Goal: Task Accomplishment & Management: Manage account settings

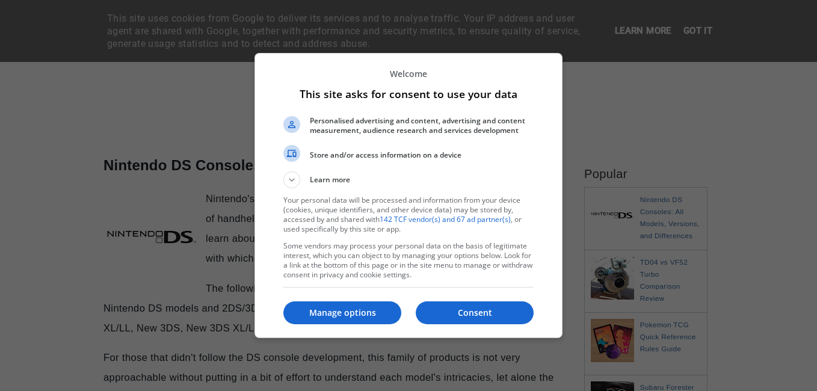
scroll to position [60, 0]
click at [338, 312] on p "Manage options" at bounding box center [343, 313] width 118 height 12
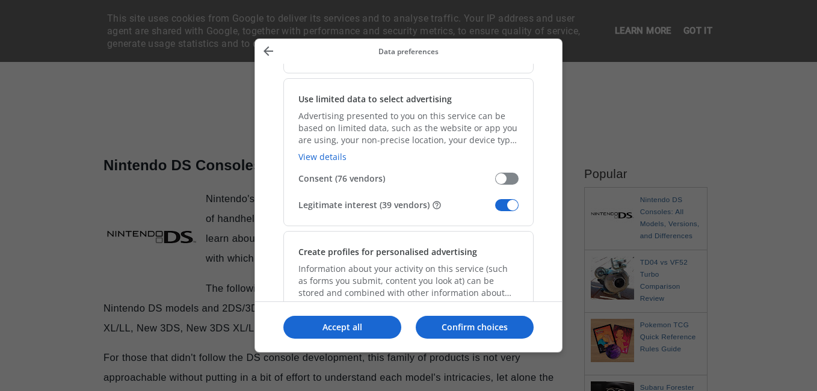
scroll to position [241, 0]
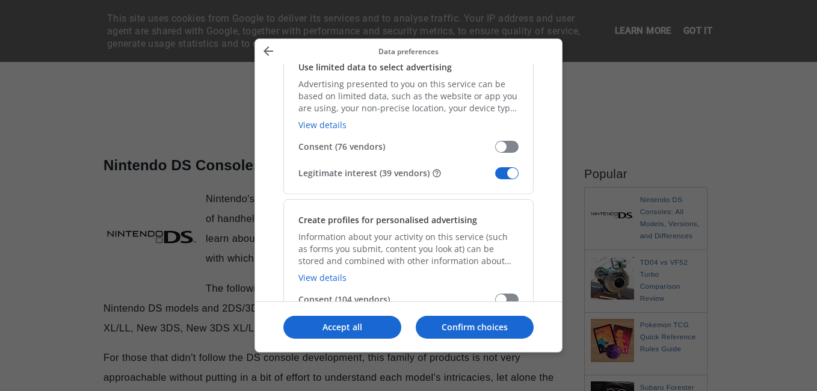
click at [507, 172] on span "Manage your data" at bounding box center [506, 173] width 23 height 12
click at [495, 178] on input "Legitimate interest (39 vendors)" at bounding box center [495, 178] width 0 height 0
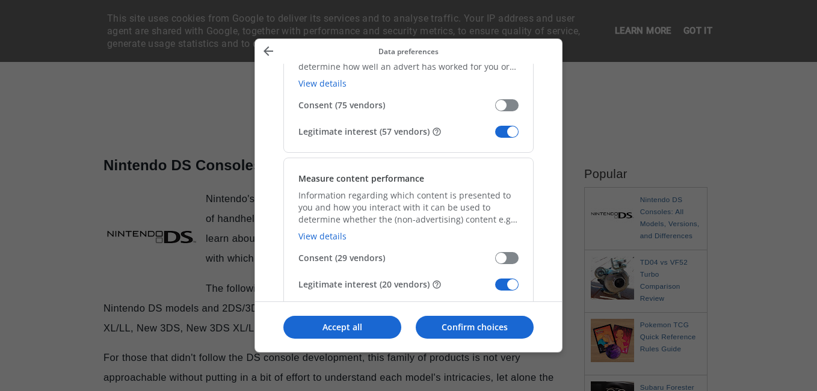
scroll to position [963, 0]
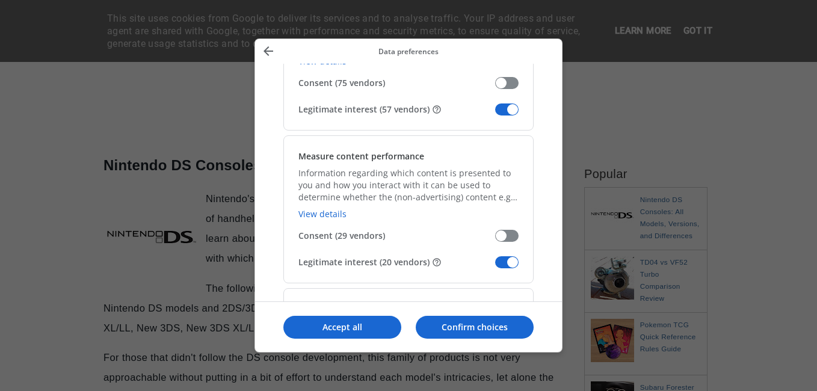
click at [516, 110] on span "Manage your data" at bounding box center [506, 110] width 23 height 12
click at [495, 114] on input "Legitimate interest (57 vendors)" at bounding box center [495, 114] width 0 height 0
click at [506, 258] on span "Manage your data" at bounding box center [506, 262] width 23 height 12
click at [495, 267] on input "Legitimate interest (20 vendors)" at bounding box center [495, 267] width 0 height 0
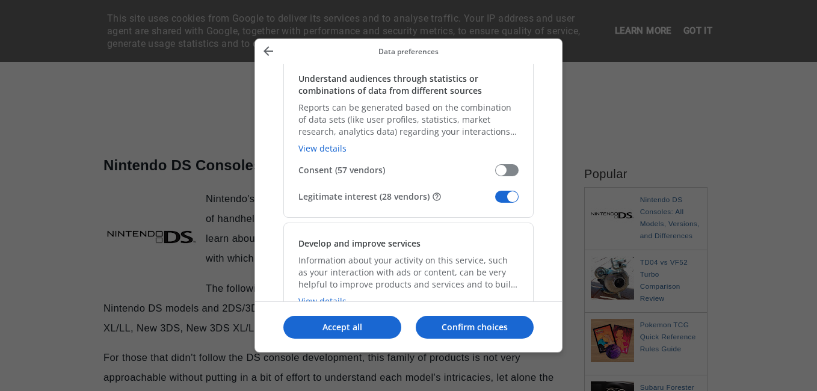
scroll to position [1204, 0]
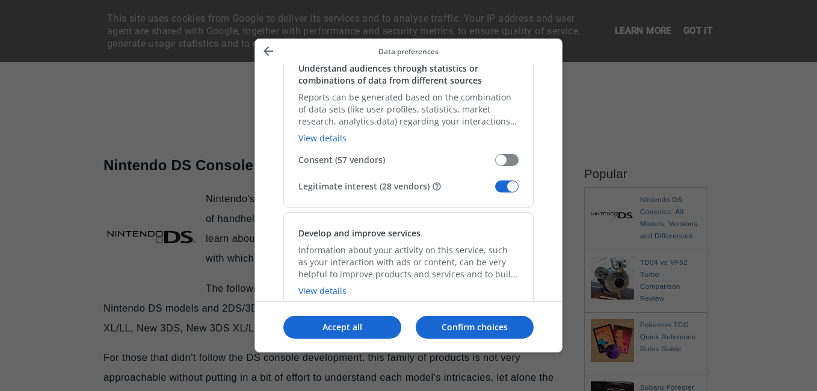
click at [511, 187] on span "Manage your data" at bounding box center [506, 187] width 23 height 12
click at [495, 191] on input "Legitimate interest (28 vendors)" at bounding box center [495, 191] width 0 height 0
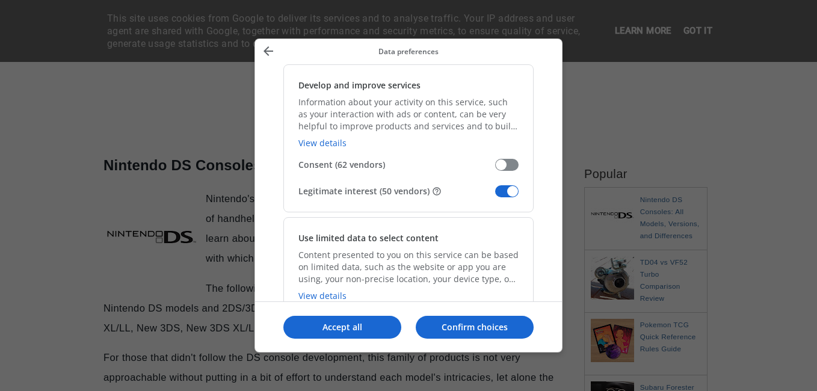
scroll to position [1385, 0]
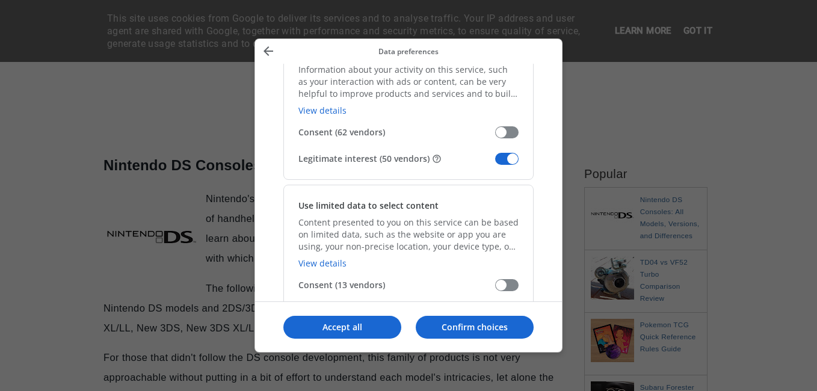
click at [503, 161] on span "Manage your data" at bounding box center [506, 159] width 23 height 12
click at [495, 163] on input "Legitimate interest (50 vendors)" at bounding box center [495, 163] width 0 height 0
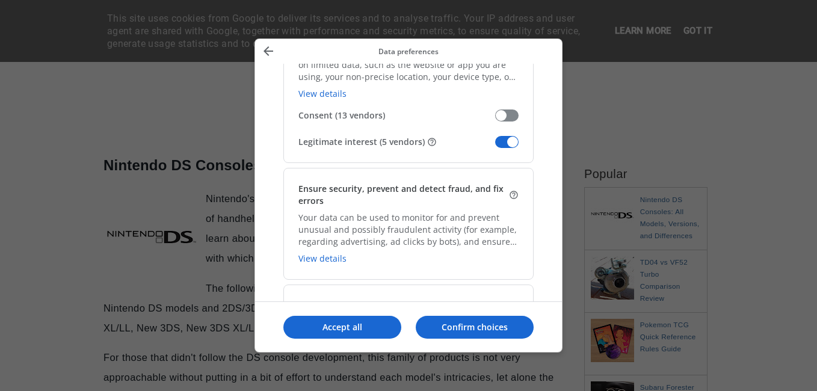
scroll to position [1565, 0]
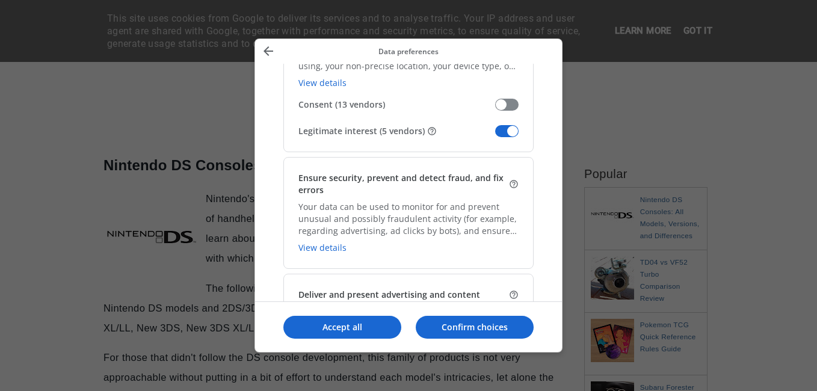
click at [502, 138] on div "Use limited data to select content Content presented to you on this service can…" at bounding box center [409, 78] width 250 height 148
click at [501, 135] on span "Manage your data" at bounding box center [506, 131] width 23 height 12
click at [495, 135] on input "Legitimate interest (5 vendors)" at bounding box center [495, 135] width 0 height 0
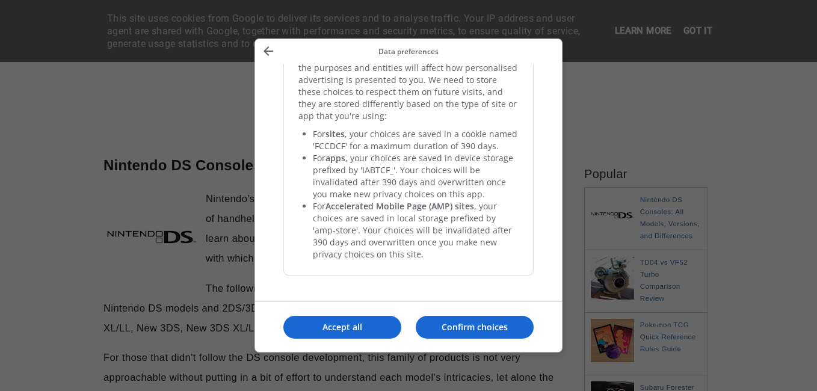
scroll to position [2576, 0]
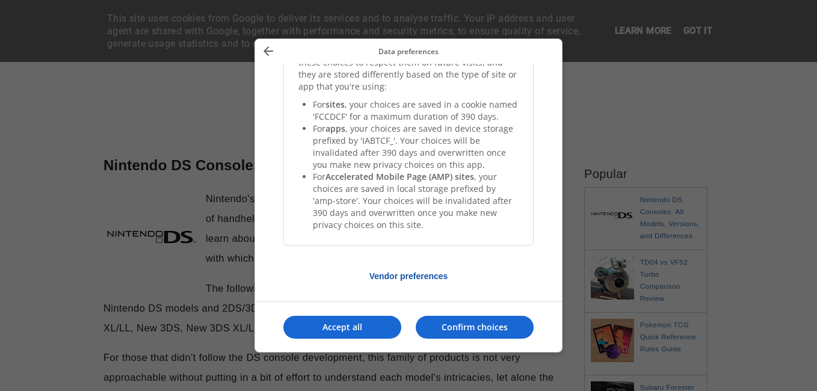
click at [404, 275] on p "Vendor preferences" at bounding box center [409, 276] width 250 height 10
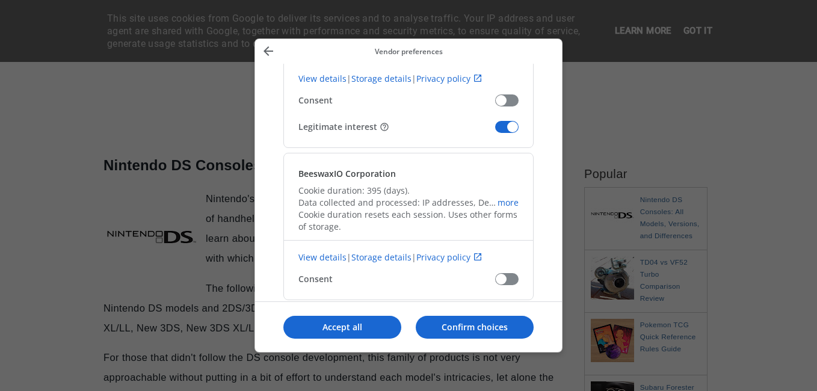
scroll to position [482, 0]
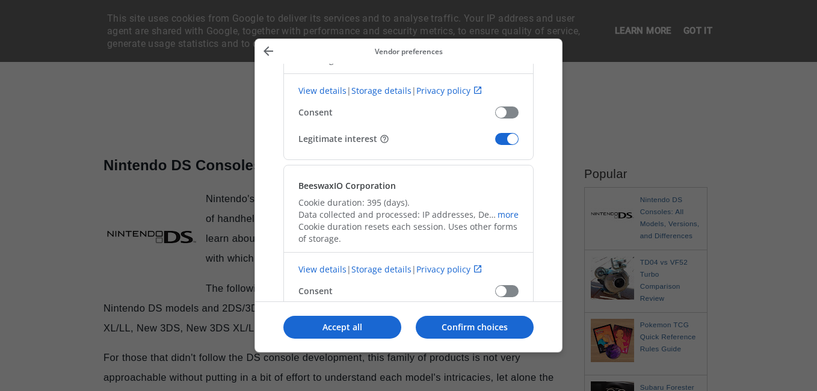
click at [500, 139] on span "Confirm our vendors" at bounding box center [506, 139] width 23 height 12
click at [495, 143] on input "Legitimate interest" at bounding box center [495, 143] width 0 height 0
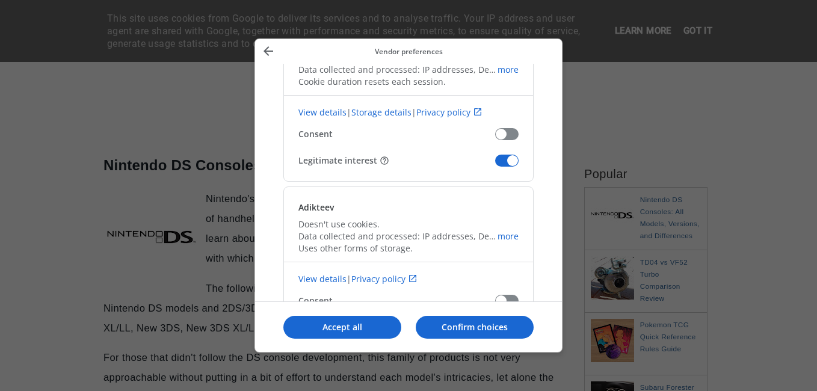
scroll to position [963, 0]
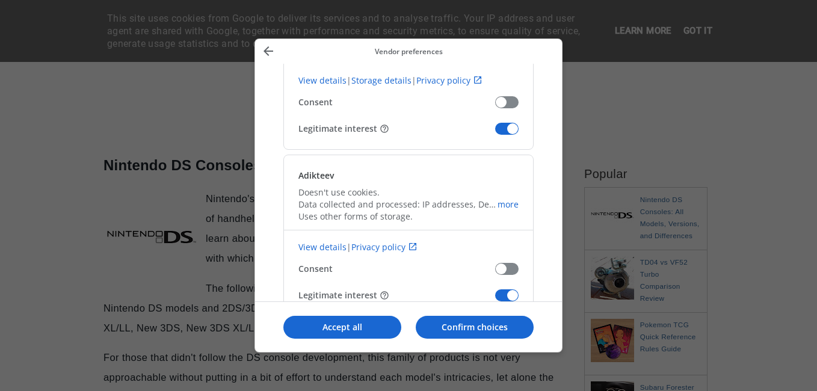
click at [506, 130] on span "Confirm our vendors" at bounding box center [506, 129] width 23 height 12
click at [495, 133] on input "Legitimate interest" at bounding box center [495, 133] width 0 height 0
click at [503, 293] on span "Confirm our vendors" at bounding box center [506, 296] width 23 height 12
click at [495, 300] on input "Legitimate interest" at bounding box center [495, 300] width 0 height 0
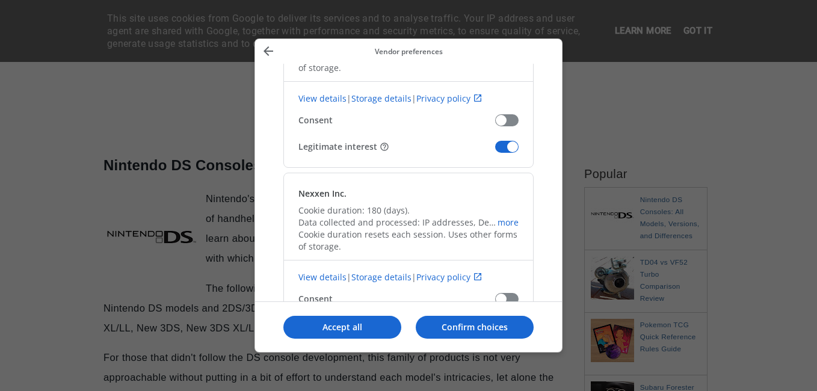
scroll to position [1445, 0]
click at [504, 149] on span "Confirm our vendors" at bounding box center [506, 145] width 23 height 12
click at [495, 149] on input "Legitimate interest" at bounding box center [495, 149] width 0 height 0
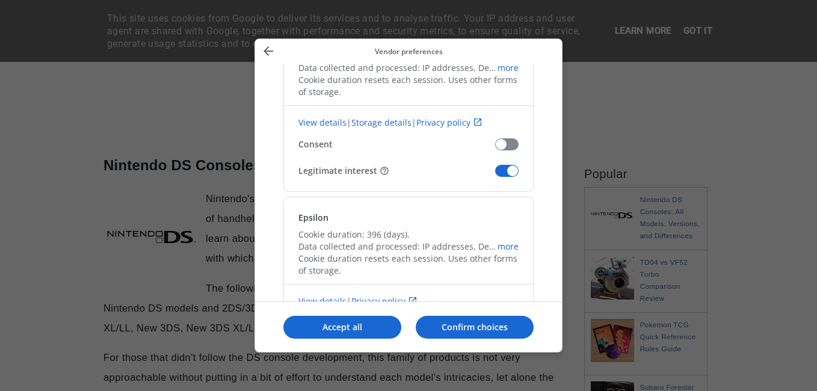
scroll to position [1625, 0]
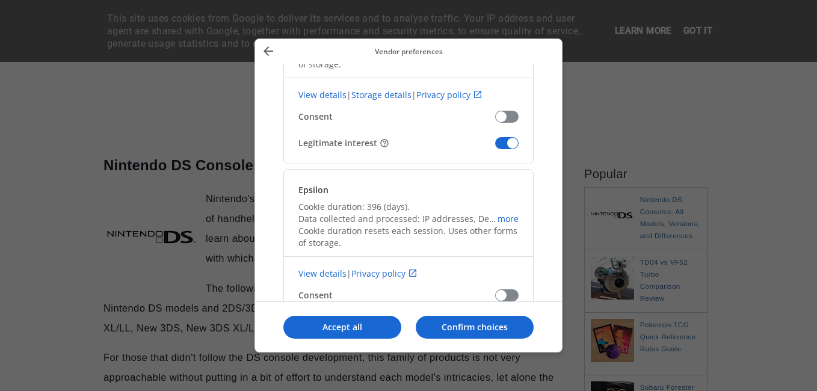
click at [504, 144] on span "Confirm our vendors" at bounding box center [506, 143] width 23 height 12
click at [495, 147] on input "Legitimate interest" at bounding box center [495, 147] width 0 height 0
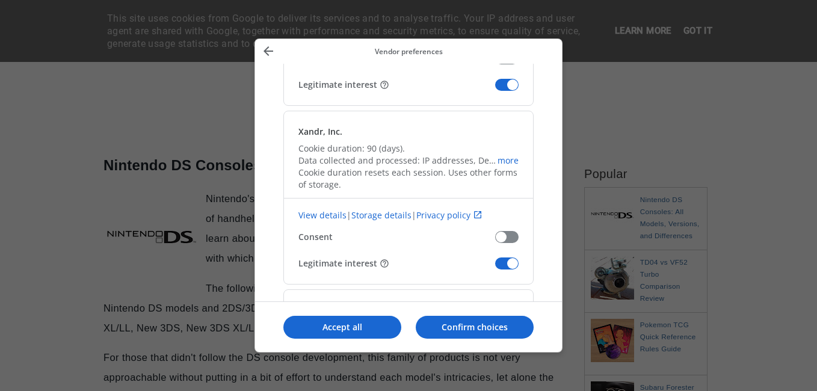
scroll to position [2288, 0]
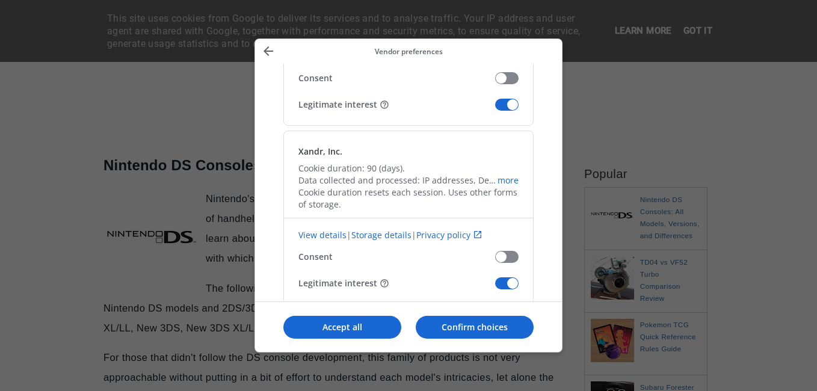
click at [502, 105] on span "Confirm our vendors" at bounding box center [506, 105] width 23 height 12
click at [495, 109] on input "Legitimate interest" at bounding box center [495, 109] width 0 height 0
click at [503, 281] on span "Confirm our vendors" at bounding box center [506, 284] width 23 height 12
click at [495, 288] on input "Legitimate interest" at bounding box center [495, 288] width 0 height 0
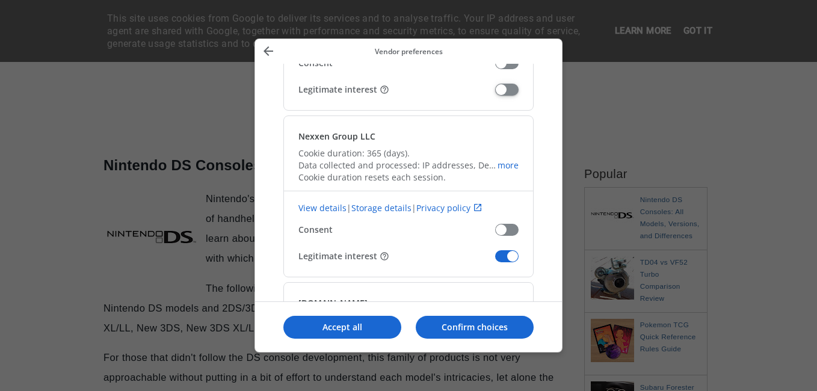
scroll to position [2528, 0]
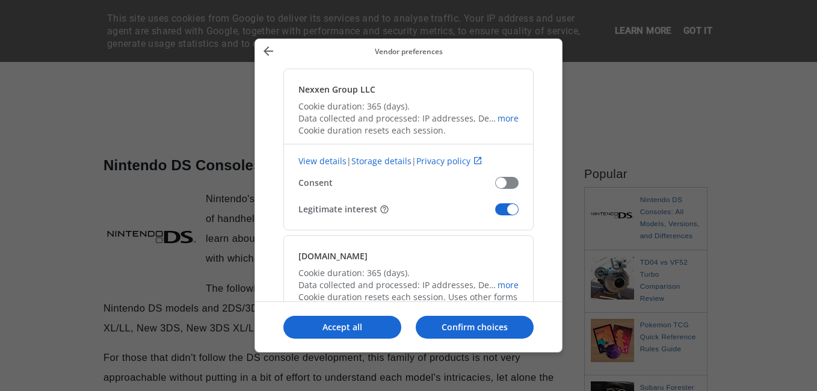
click at [498, 207] on span "Confirm our vendors" at bounding box center [506, 209] width 23 height 12
click at [495, 214] on input "Legitimate interest" at bounding box center [495, 214] width 0 height 0
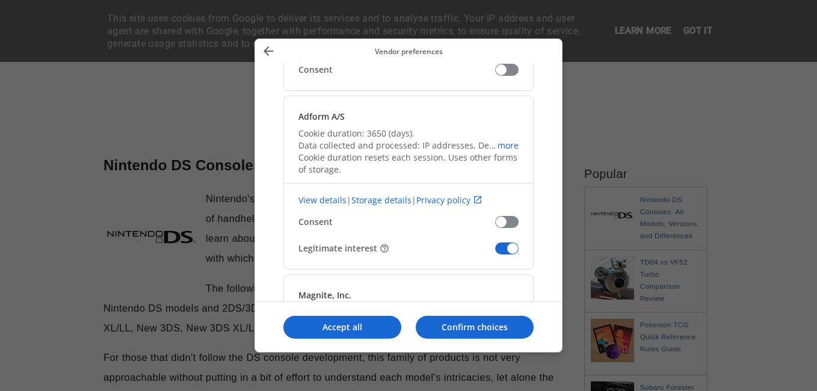
scroll to position [3371, 0]
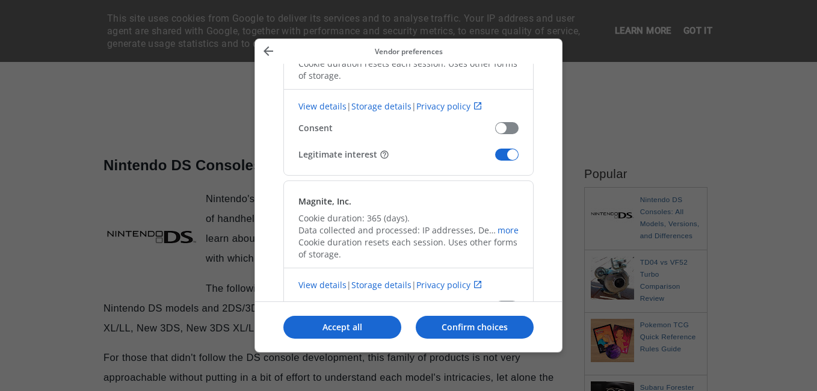
click at [518, 151] on span "Confirm our vendors" at bounding box center [506, 155] width 23 height 12
click at [495, 159] on input "Legitimate interest" at bounding box center [495, 159] width 0 height 0
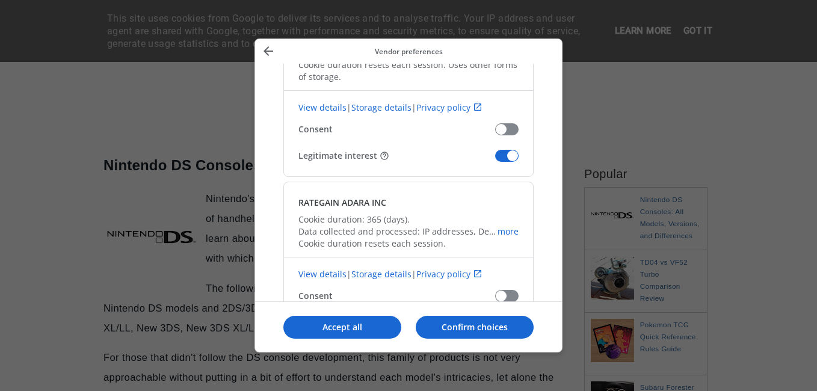
scroll to position [3552, 0]
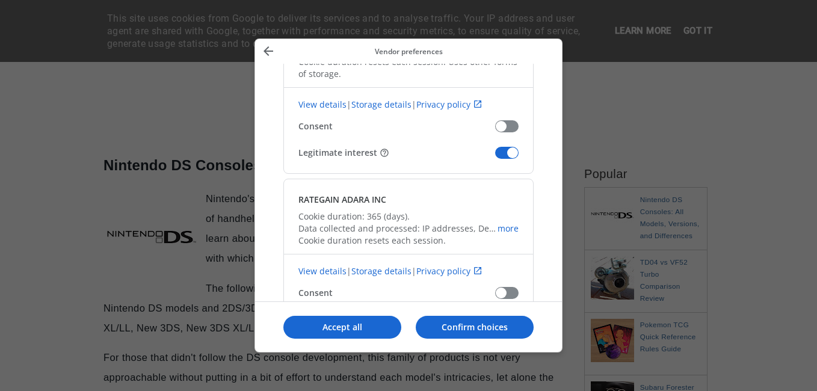
click at [498, 154] on span "Confirm our vendors" at bounding box center [506, 153] width 23 height 12
click at [495, 157] on input "Legitimate interest" at bounding box center [495, 157] width 0 height 0
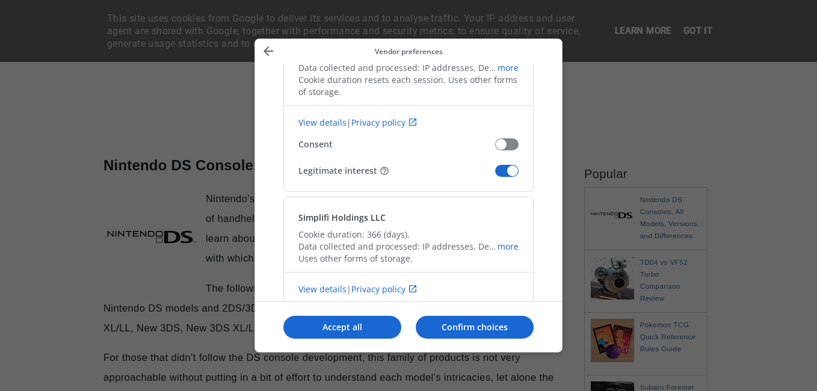
scroll to position [4455, 0]
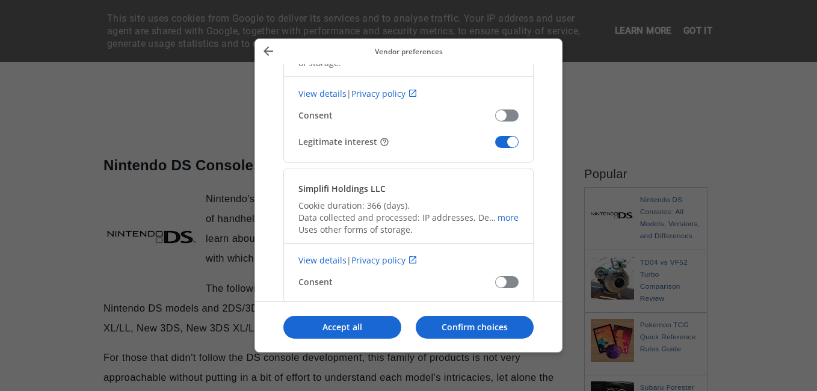
click at [515, 146] on span "Confirm our vendors" at bounding box center [506, 142] width 23 height 12
click at [495, 146] on input "Legitimate interest" at bounding box center [495, 146] width 0 height 0
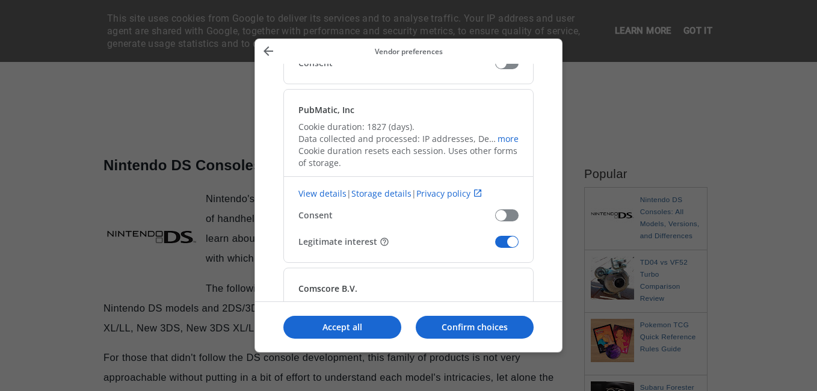
scroll to position [4695, 0]
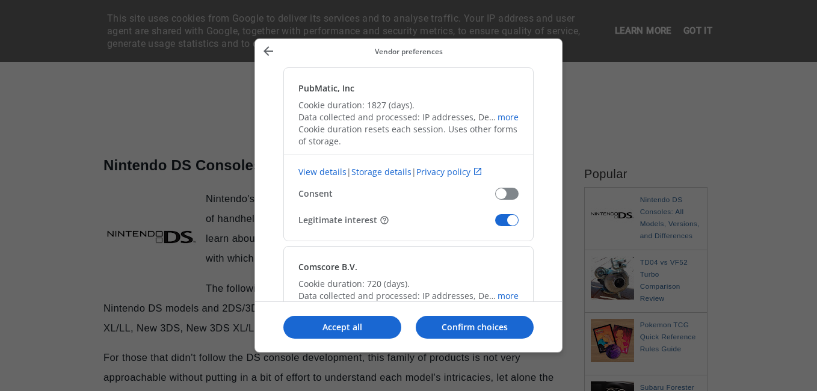
click at [497, 219] on span "Confirm our vendors" at bounding box center [506, 220] width 23 height 12
click at [495, 225] on input "Legitimate interest" at bounding box center [495, 225] width 0 height 0
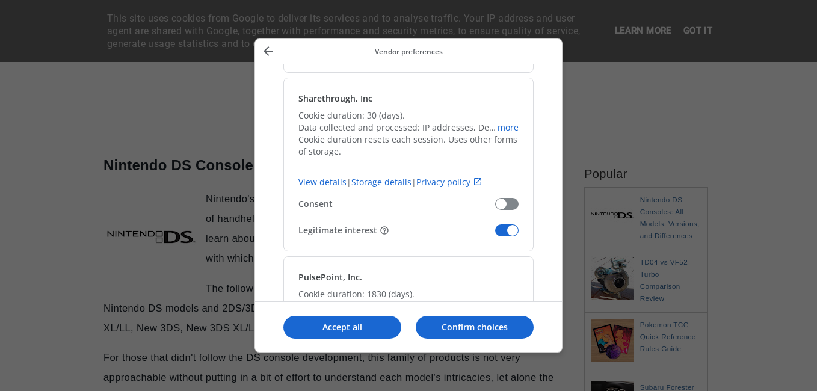
scroll to position [5177, 0]
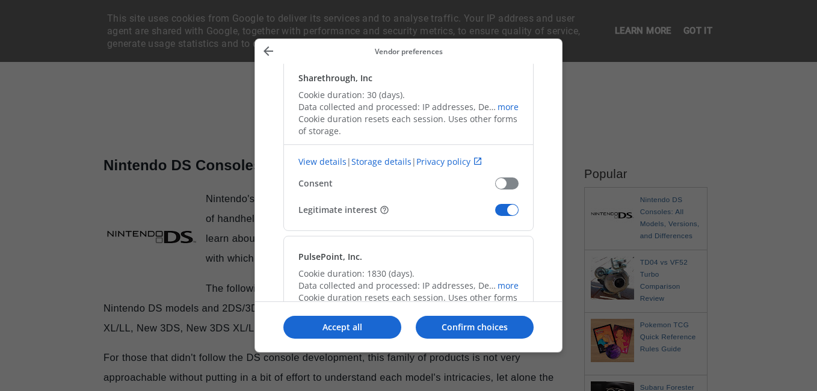
click at [504, 208] on span "Confirm our vendors" at bounding box center [506, 210] width 23 height 12
click at [495, 214] on input "Legitimate interest" at bounding box center [495, 214] width 0 height 0
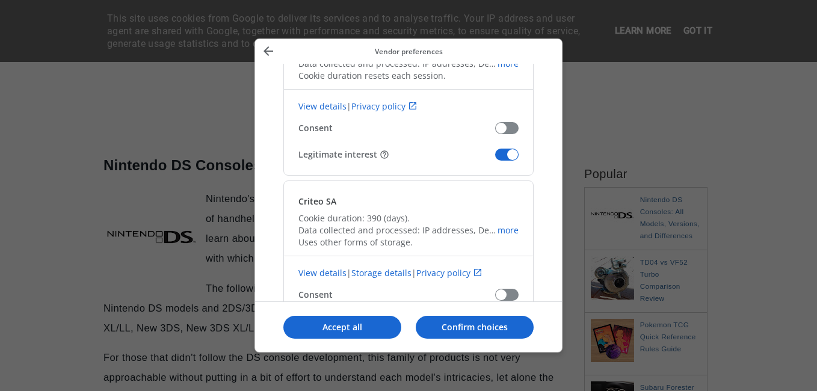
scroll to position [5719, 0]
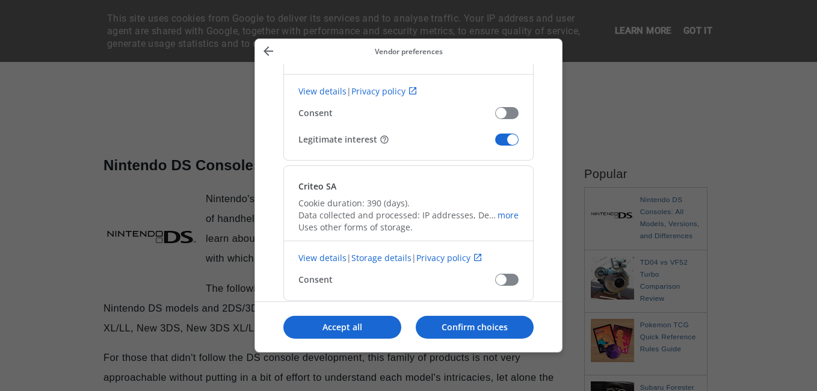
click at [515, 142] on span "Confirm our vendors" at bounding box center [506, 140] width 23 height 12
click at [495, 144] on input "Legitimate interest" at bounding box center [495, 144] width 0 height 0
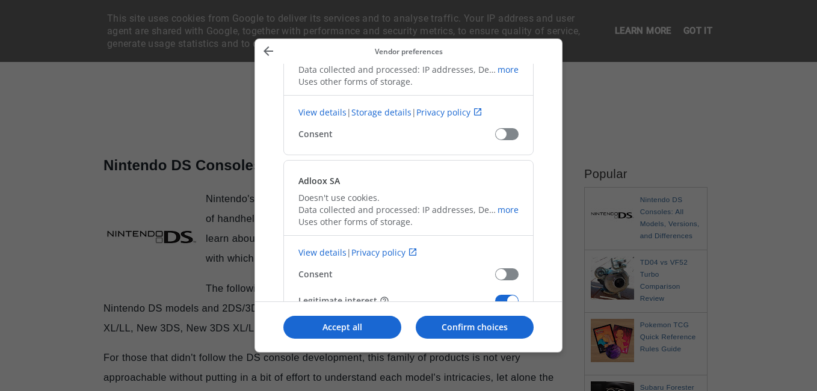
scroll to position [5899, 0]
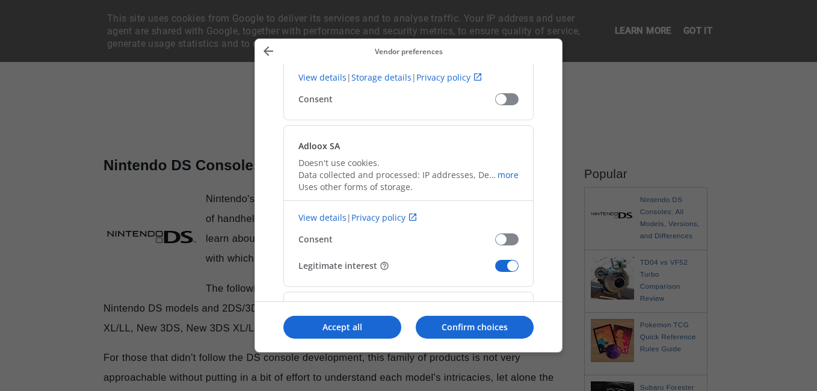
click at [498, 267] on span "Confirm our vendors" at bounding box center [506, 266] width 23 height 12
click at [495, 270] on input "Legitimate interest" at bounding box center [495, 270] width 0 height 0
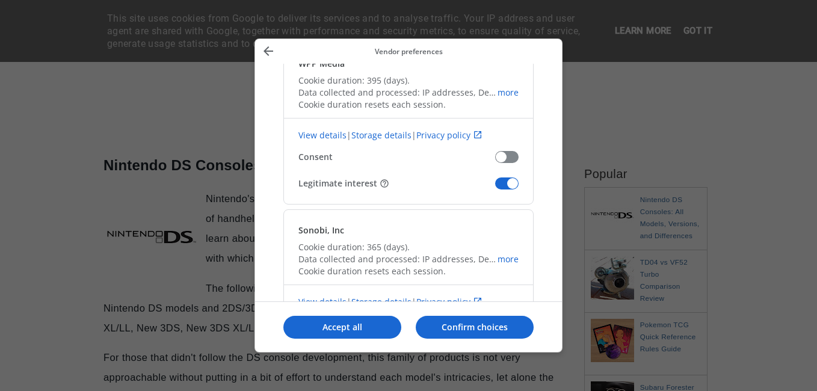
scroll to position [6321, 0]
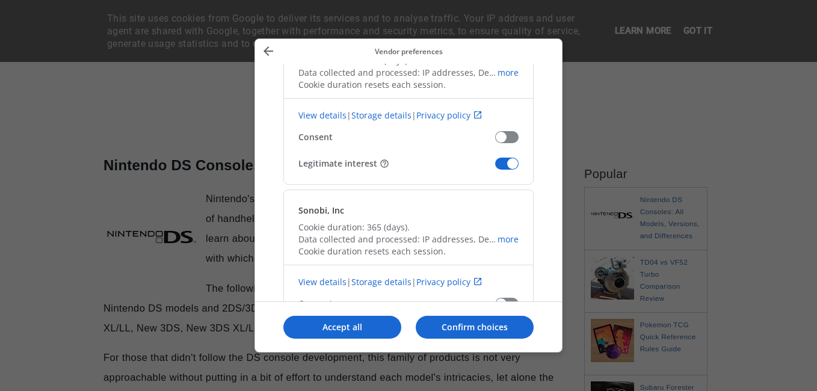
click at [507, 160] on span "Confirm our vendors" at bounding box center [506, 164] width 23 height 12
click at [495, 168] on input "Legitimate interest" at bounding box center [495, 168] width 0 height 0
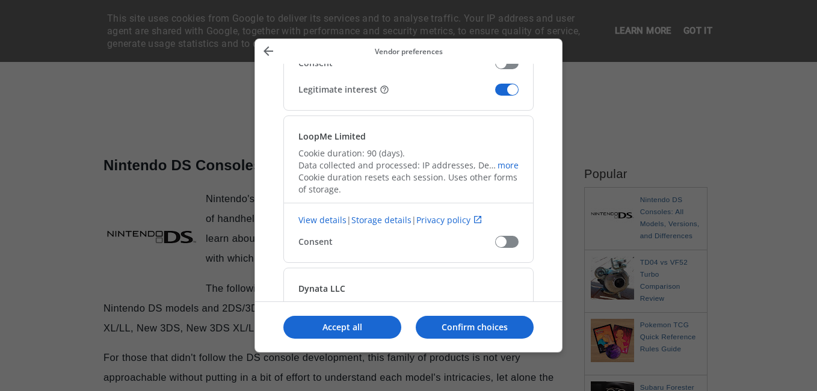
scroll to position [6441, 0]
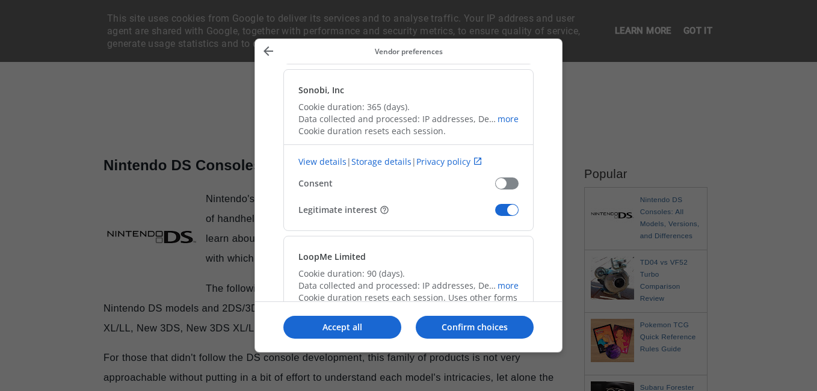
click at [495, 206] on span "Confirm our vendors" at bounding box center [506, 210] width 23 height 12
click at [495, 214] on input "Legitimate interest" at bounding box center [495, 214] width 0 height 0
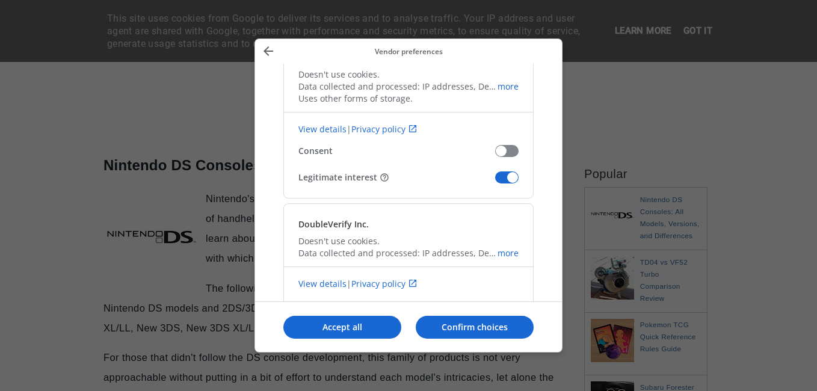
scroll to position [7103, 0]
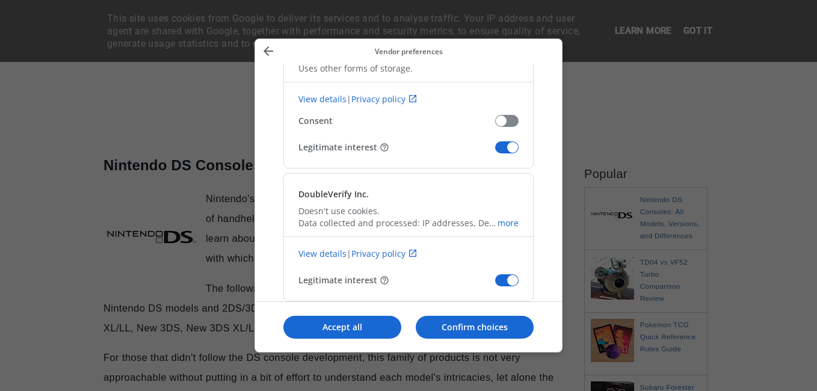
click at [505, 149] on span "Confirm our vendors" at bounding box center [506, 147] width 23 height 12
click at [495, 152] on input "Legitimate interest" at bounding box center [495, 152] width 0 height 0
click at [503, 275] on span "Confirm our vendors" at bounding box center [506, 281] width 23 height 12
click at [495, 285] on input "Legitimate interest" at bounding box center [495, 285] width 0 height 0
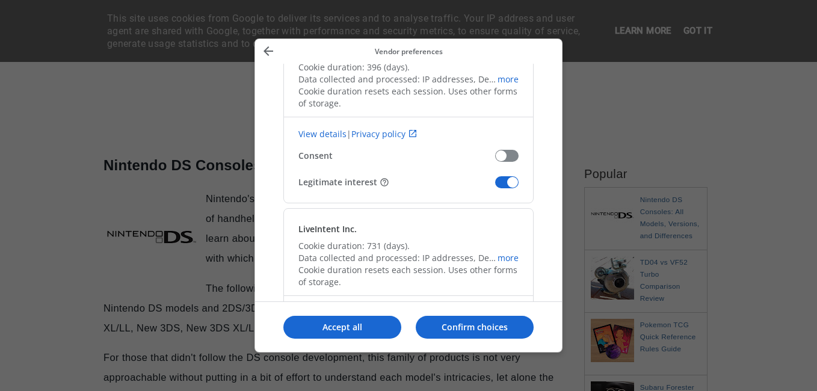
scroll to position [7826, 0]
click at [507, 180] on span "Confirm our vendors" at bounding box center [506, 182] width 23 height 12
click at [495, 186] on input "Legitimate interest" at bounding box center [495, 186] width 0 height 0
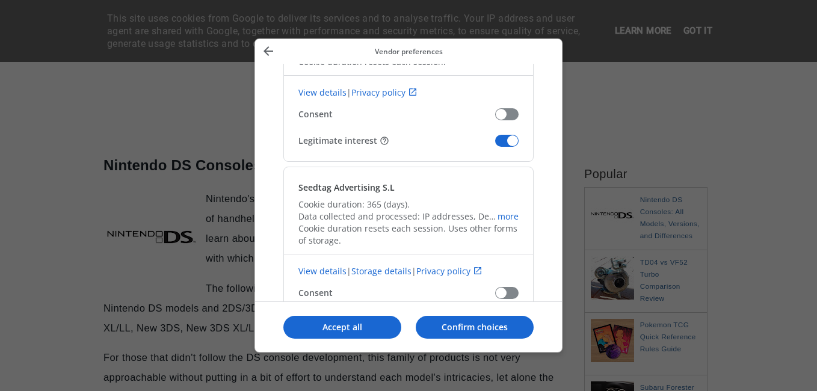
scroll to position [8187, 0]
click at [509, 134] on span "Confirm our vendors" at bounding box center [506, 140] width 23 height 12
click at [495, 144] on input "Legitimate interest" at bounding box center [495, 144] width 0 height 0
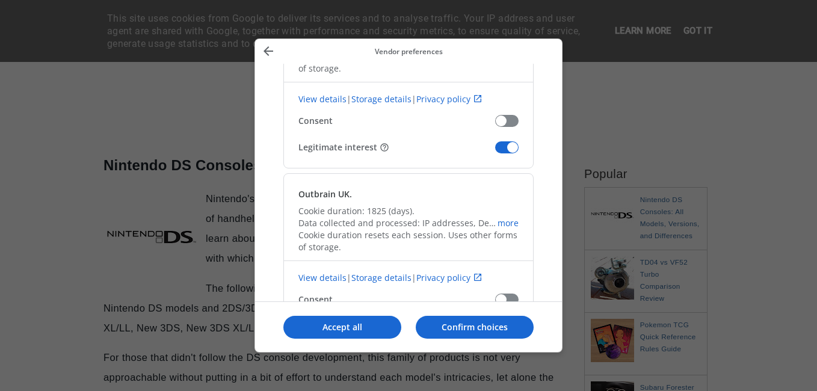
scroll to position [8669, 0]
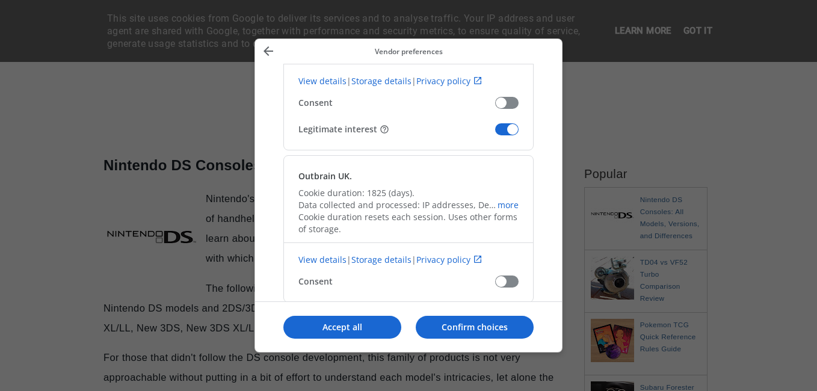
click at [512, 129] on span "Confirm our vendors" at bounding box center [506, 129] width 23 height 12
click at [495, 134] on input "Legitimate interest" at bounding box center [495, 134] width 0 height 0
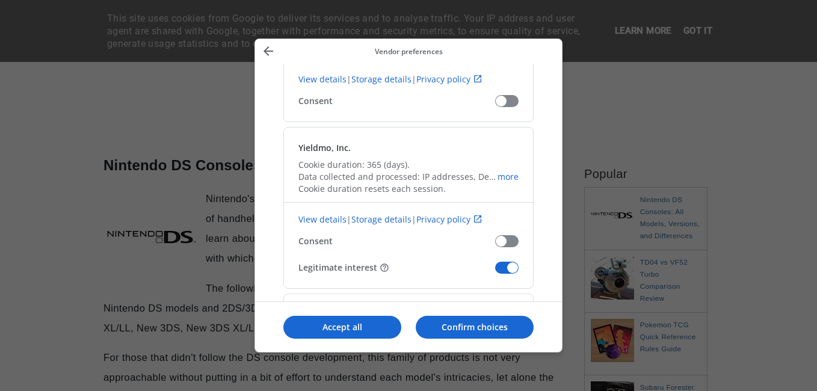
scroll to position [8909, 0]
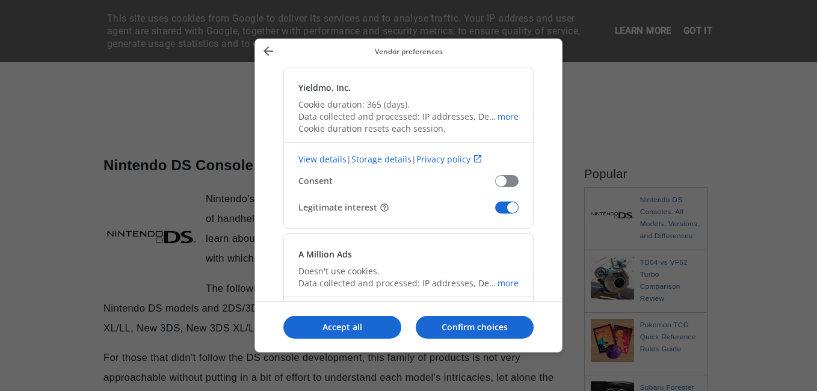
click at [504, 208] on span "Confirm our vendors" at bounding box center [506, 208] width 23 height 12
click at [495, 212] on input "Legitimate interest" at bounding box center [495, 212] width 0 height 0
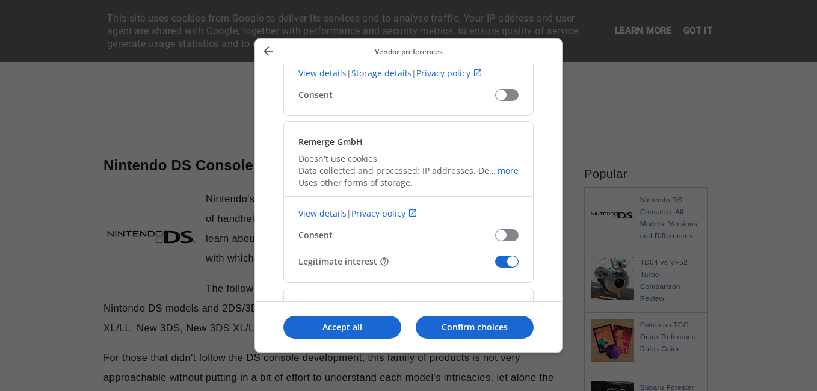
scroll to position [9210, 0]
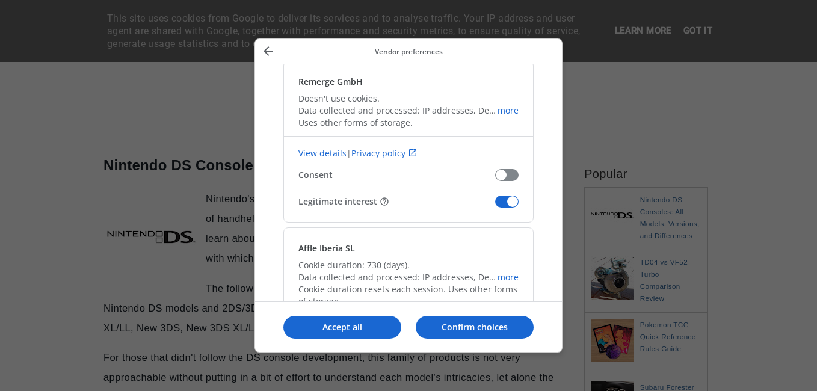
drag, startPoint x: 501, startPoint y: 202, endPoint x: 493, endPoint y: 202, distance: 7.8
click at [501, 202] on span "Confirm our vendors" at bounding box center [506, 202] width 23 height 12
click at [495, 206] on input "Legitimate interest" at bounding box center [495, 206] width 0 height 0
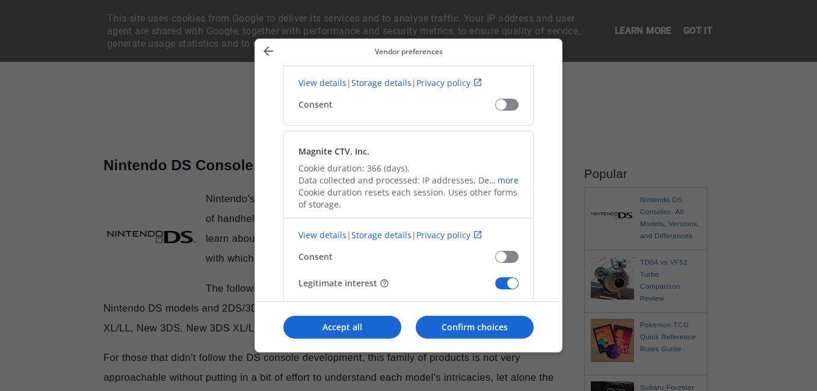
scroll to position [9511, 0]
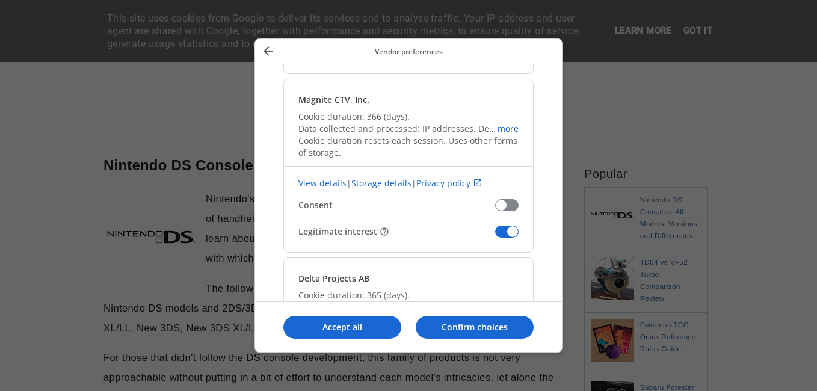
click at [502, 231] on span "Confirm our vendors" at bounding box center [506, 232] width 23 height 12
click at [495, 236] on input "Legitimate interest" at bounding box center [495, 236] width 0 height 0
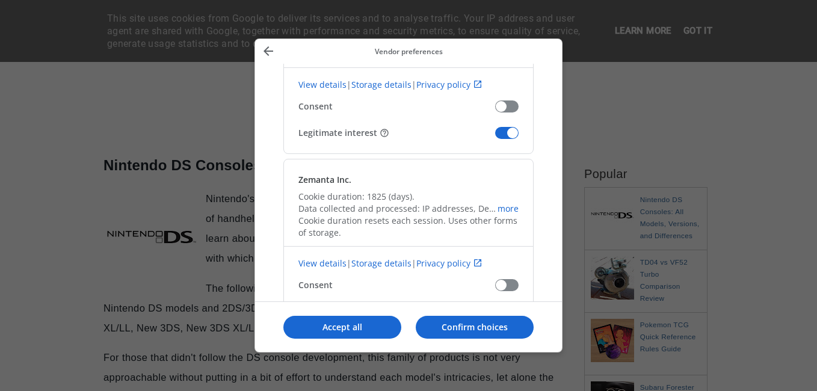
scroll to position [9812, 0]
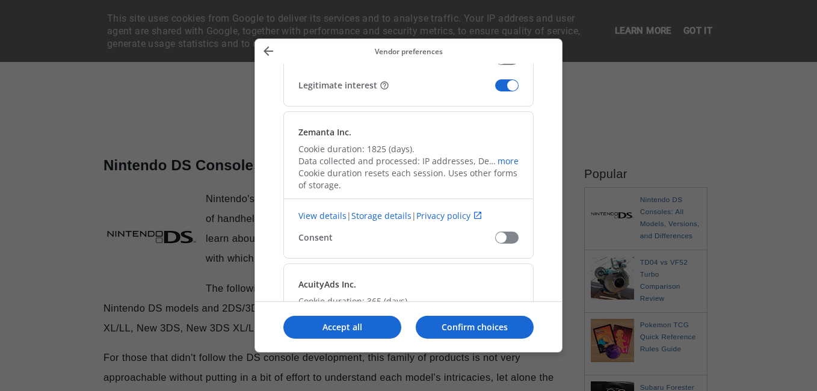
click at [501, 85] on span "Confirm our vendors" at bounding box center [506, 85] width 23 height 12
click at [495, 90] on input "Legitimate interest" at bounding box center [495, 90] width 0 height 0
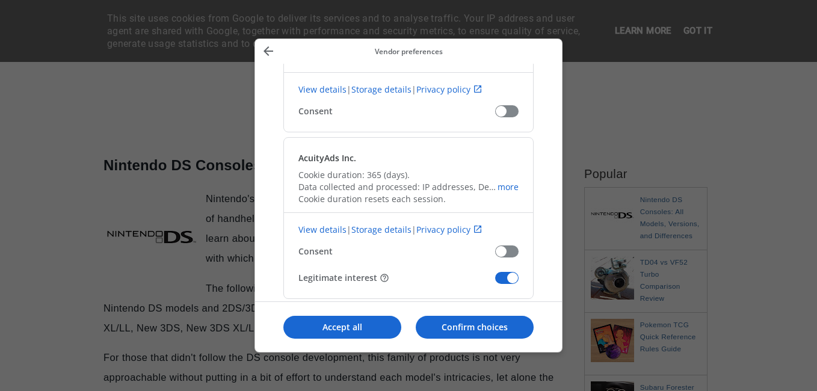
scroll to position [9993, 0]
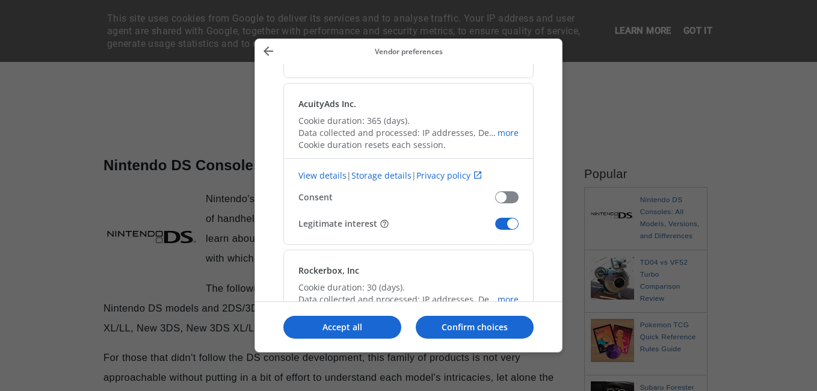
click at [499, 225] on span "Confirm our vendors" at bounding box center [506, 224] width 23 height 12
click at [495, 228] on input "Legitimate interest" at bounding box center [495, 228] width 0 height 0
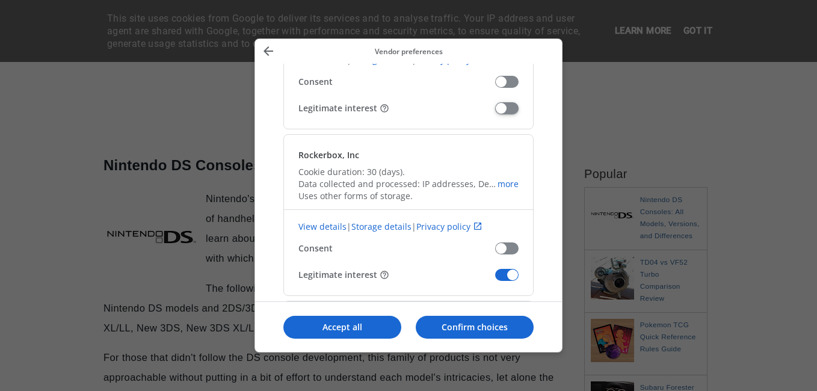
scroll to position [10174, 0]
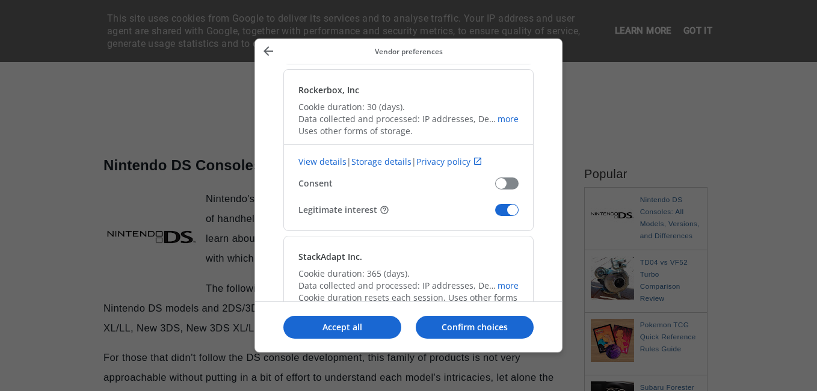
click at [503, 204] on span "Confirm our vendors" at bounding box center [506, 210] width 23 height 12
click at [495, 214] on input "Legitimate interest" at bounding box center [495, 214] width 0 height 0
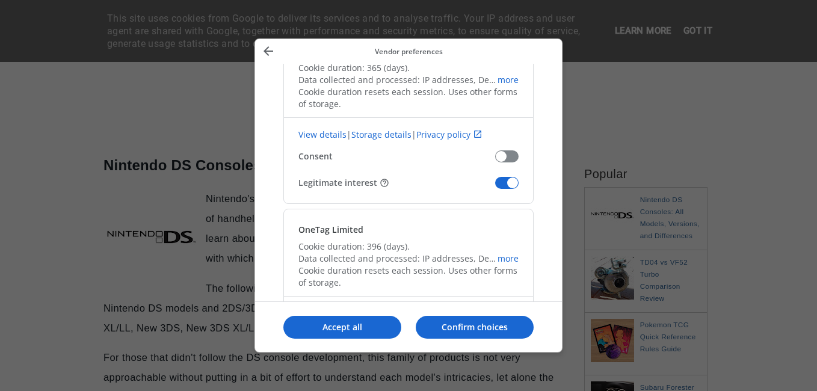
scroll to position [10414, 0]
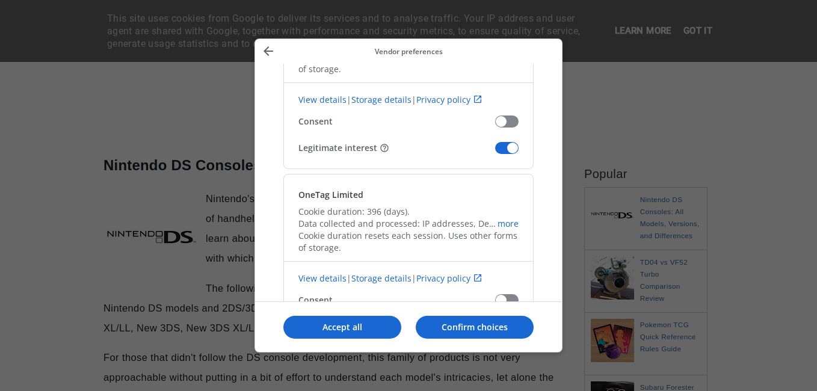
click at [506, 143] on span "Confirm our vendors" at bounding box center [506, 148] width 23 height 12
click at [495, 152] on input "Legitimate interest" at bounding box center [495, 152] width 0 height 0
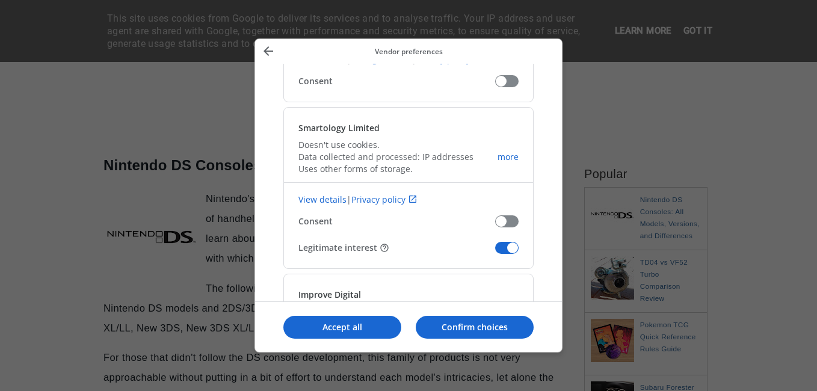
scroll to position [10655, 0]
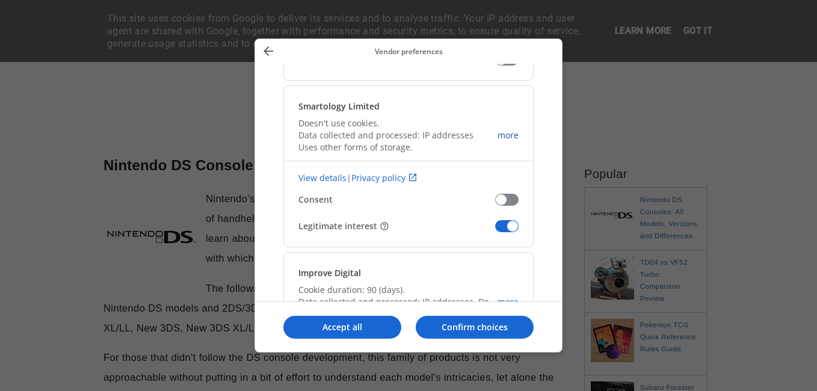
click at [510, 134] on link "more" at bounding box center [508, 135] width 21 height 12
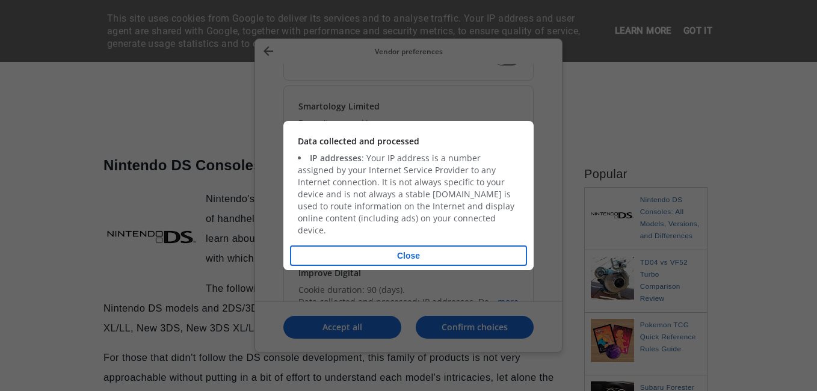
click at [404, 249] on p "Close" at bounding box center [409, 255] width 236 height 19
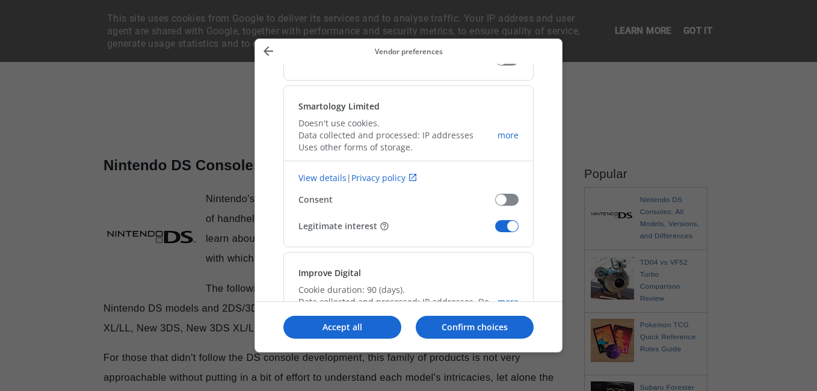
click at [506, 231] on span "Confirm our vendors" at bounding box center [506, 226] width 23 height 12
click at [495, 231] on input "Legitimate interest" at bounding box center [495, 231] width 0 height 0
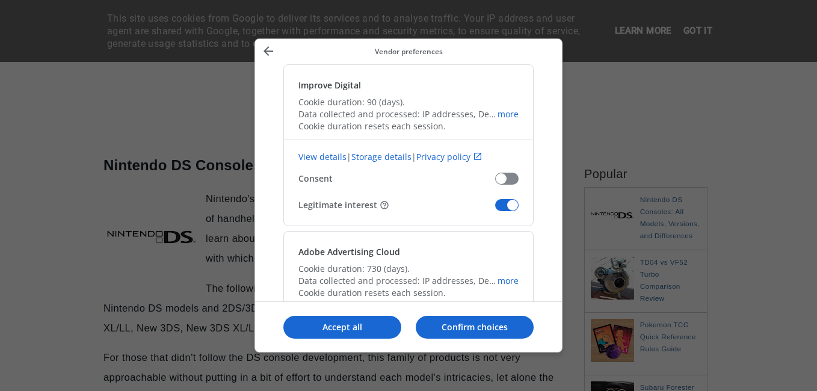
scroll to position [10896, 0]
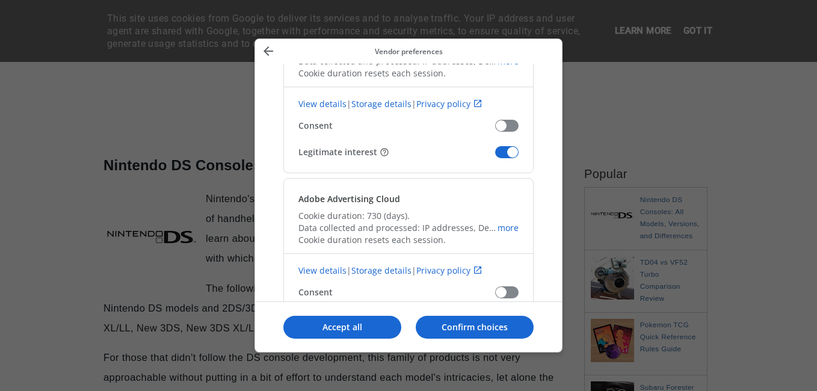
click at [496, 154] on span "Confirm our vendors" at bounding box center [506, 152] width 23 height 12
click at [495, 157] on input "Legitimate interest" at bounding box center [495, 157] width 0 height 0
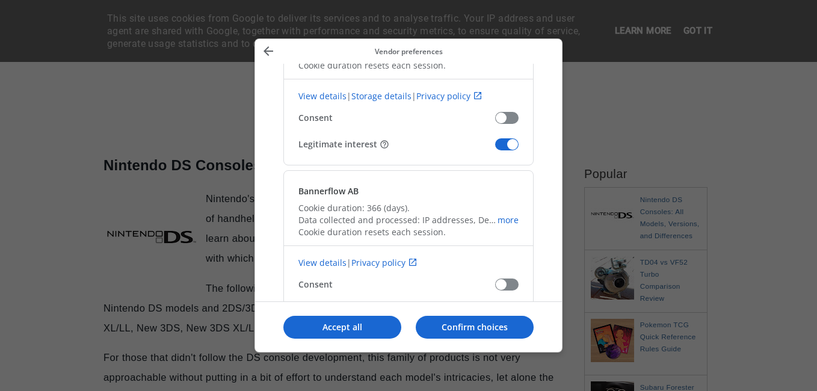
scroll to position [11137, 0]
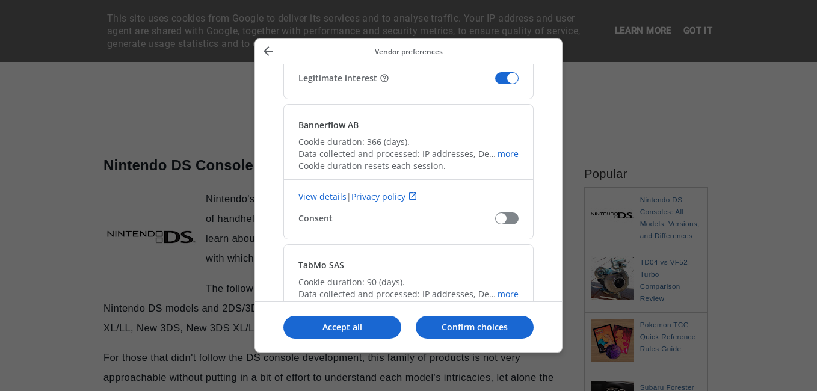
click at [510, 80] on span "Confirm our vendors" at bounding box center [506, 78] width 23 height 12
click at [495, 82] on input "Legitimate interest" at bounding box center [495, 82] width 0 height 0
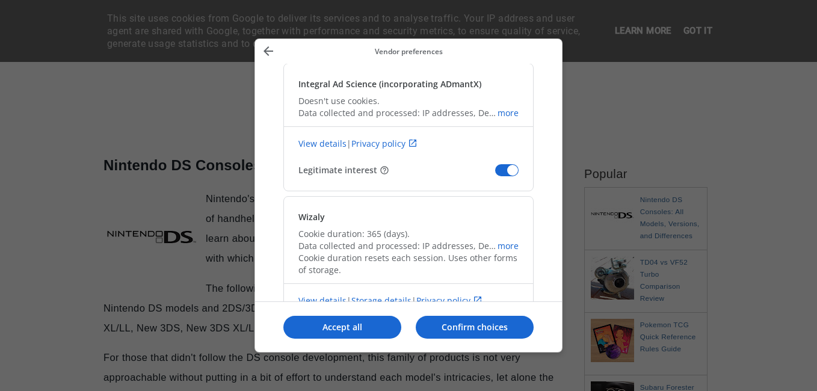
scroll to position [11498, 0]
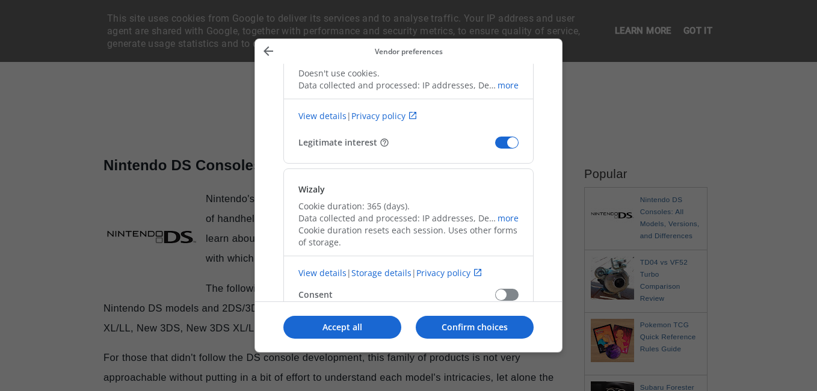
click at [515, 139] on span "Confirm our vendors" at bounding box center [506, 143] width 23 height 12
click at [495, 147] on input "Legitimate interest" at bounding box center [495, 147] width 0 height 0
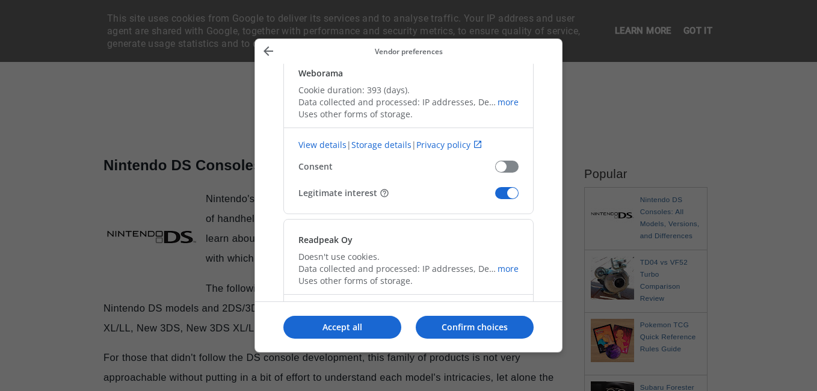
scroll to position [11799, 0]
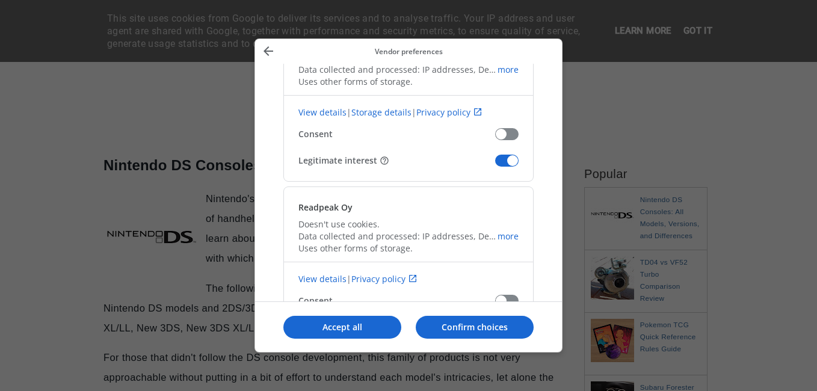
click at [504, 161] on span "Confirm our vendors" at bounding box center [506, 161] width 23 height 12
click at [495, 165] on input "Legitimate interest" at bounding box center [495, 165] width 0 height 0
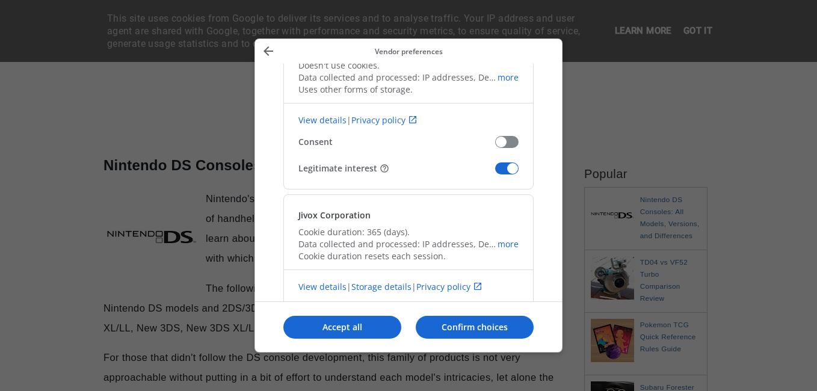
scroll to position [11980, 0]
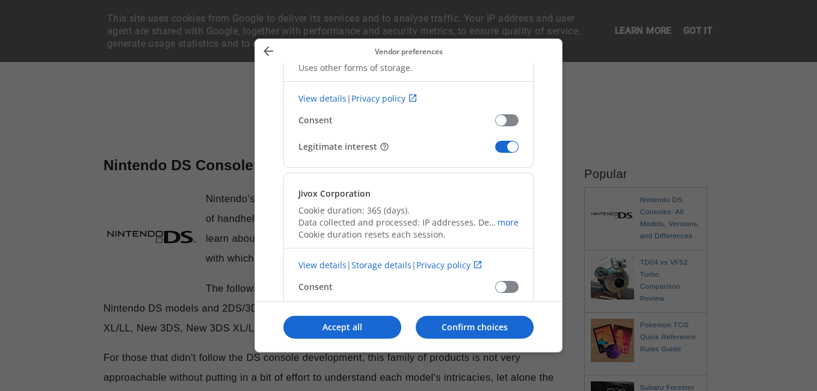
click at [505, 147] on span "Confirm our vendors" at bounding box center [506, 147] width 23 height 12
click at [495, 151] on input "Legitimate interest" at bounding box center [495, 151] width 0 height 0
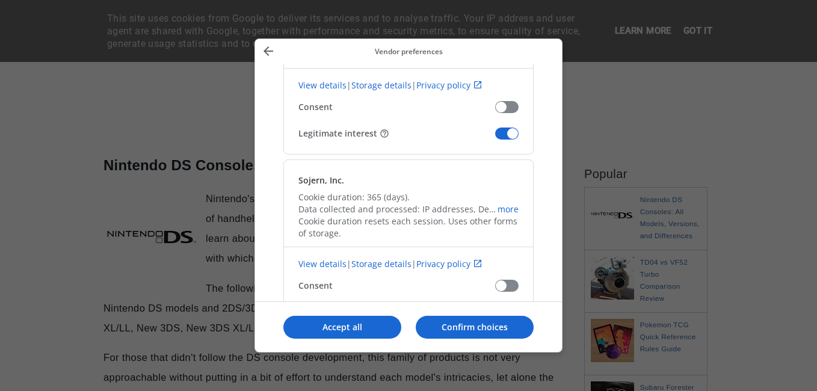
scroll to position [12160, 0]
click at [515, 129] on span "Confirm our vendors" at bounding box center [506, 133] width 23 height 12
click at [495, 137] on input "Legitimate interest" at bounding box center [495, 137] width 0 height 0
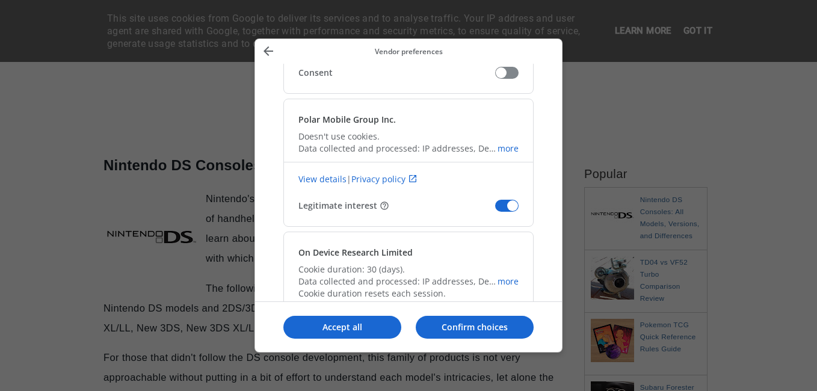
scroll to position [12401, 0]
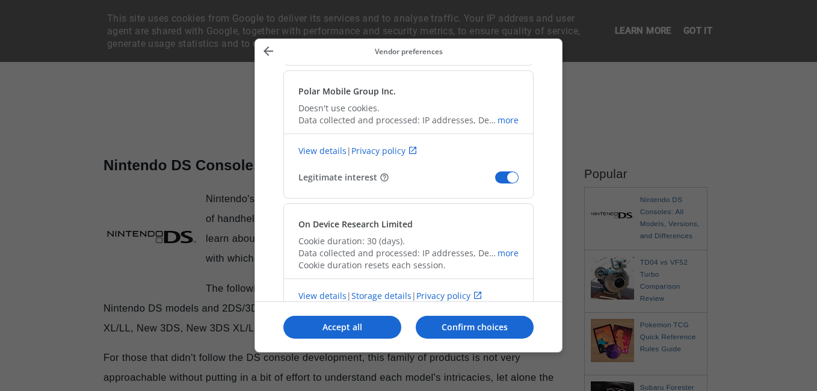
click at [503, 176] on span "Confirm our vendors" at bounding box center [506, 178] width 23 height 12
click at [495, 182] on input "Legitimate interest" at bounding box center [495, 182] width 0 height 0
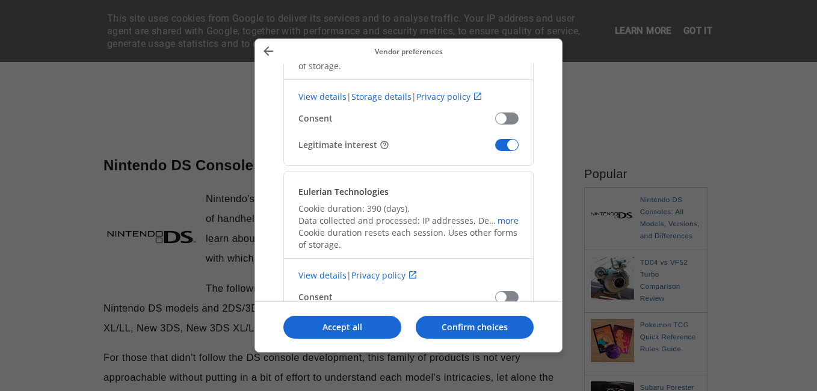
scroll to position [14327, 0]
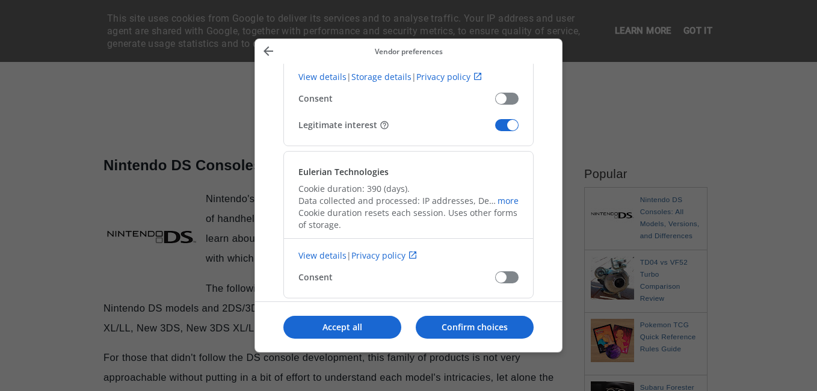
click at [507, 122] on span "Confirm our vendors" at bounding box center [506, 125] width 23 height 12
click at [495, 129] on input "Legitimate interest" at bounding box center [495, 129] width 0 height 0
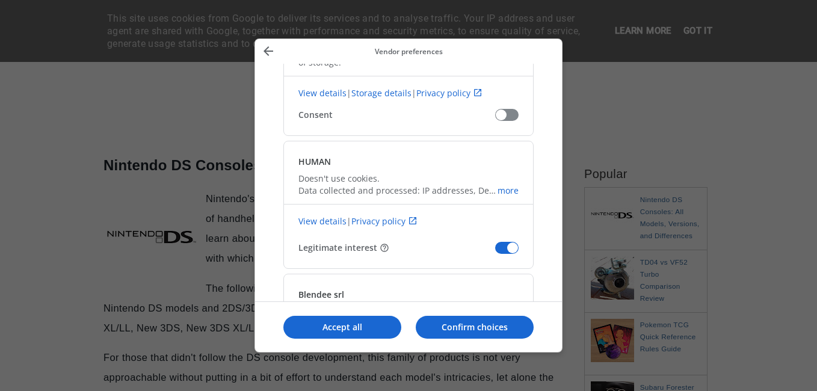
scroll to position [14809, 0]
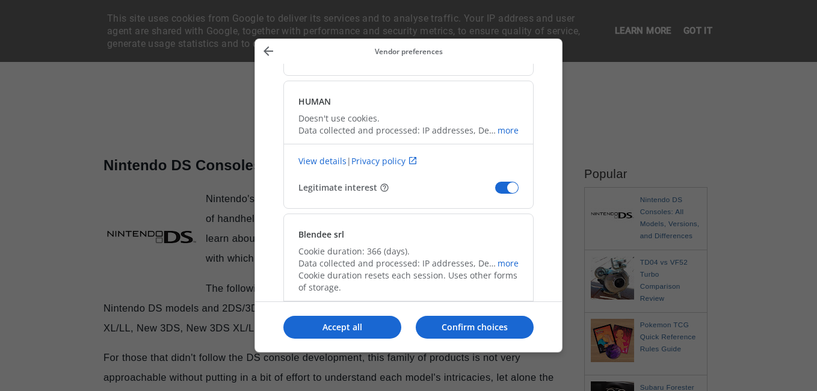
click at [512, 190] on span "Confirm our vendors" at bounding box center [506, 188] width 23 height 12
click at [495, 192] on input "Legitimate interest" at bounding box center [495, 192] width 0 height 0
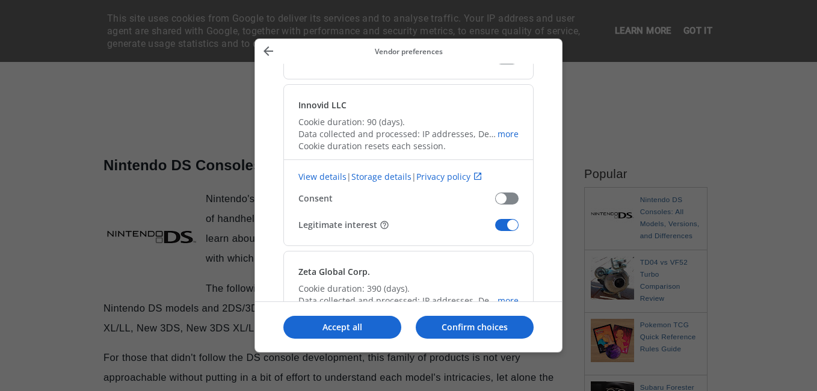
scroll to position [15110, 0]
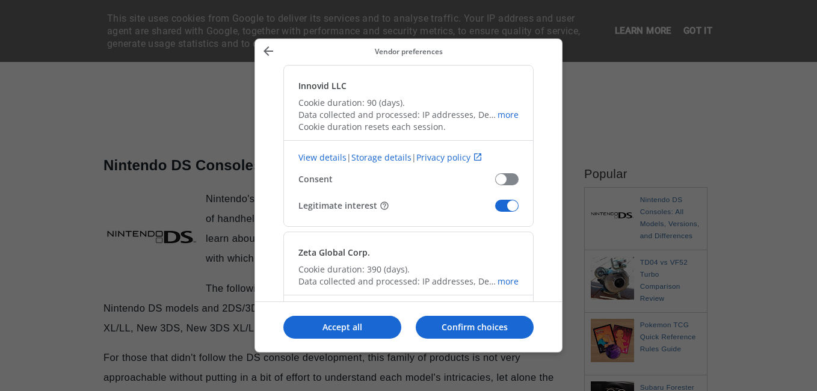
click at [512, 206] on span "Confirm our vendors" at bounding box center [506, 206] width 23 height 12
click at [495, 210] on input "Legitimate interest" at bounding box center [495, 210] width 0 height 0
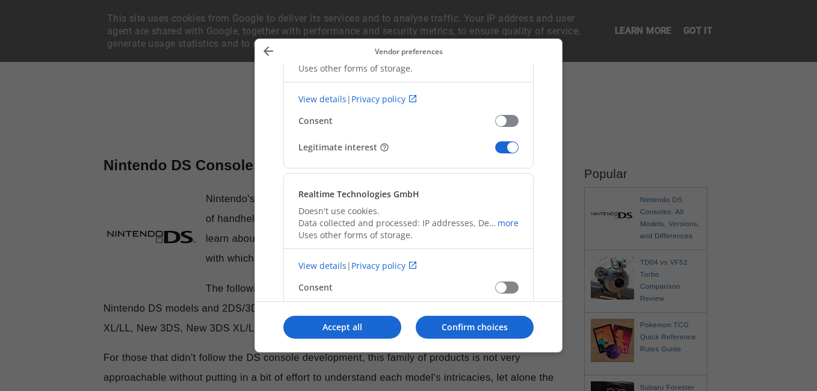
scroll to position [16013, 0]
click at [510, 140] on div "Jampp LTD Doesn't use cookies. Data collected and processed: IP addresses, Devi…" at bounding box center [409, 87] width 250 height 162
click at [505, 147] on span "Confirm our vendors" at bounding box center [506, 147] width 23 height 12
click at [495, 151] on input "Legitimate interest" at bounding box center [495, 151] width 0 height 0
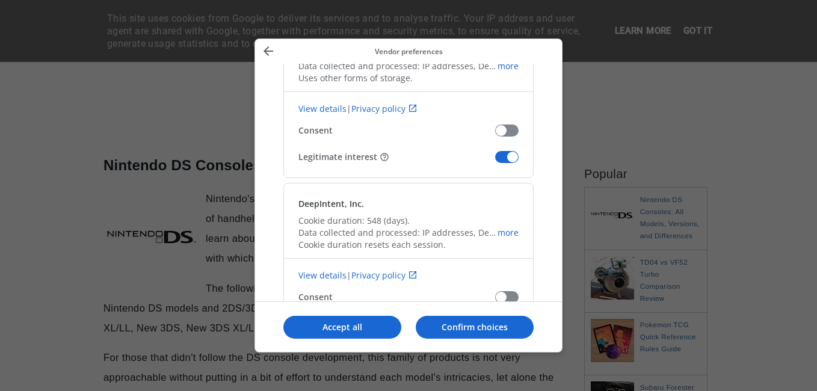
scroll to position [16193, 0]
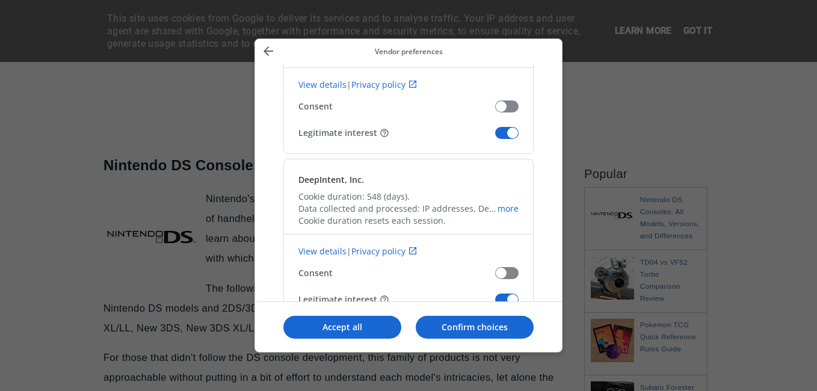
click at [497, 132] on span "Confirm our vendors" at bounding box center [506, 133] width 23 height 12
click at [495, 137] on input "Legitimate interest" at bounding box center [495, 137] width 0 height 0
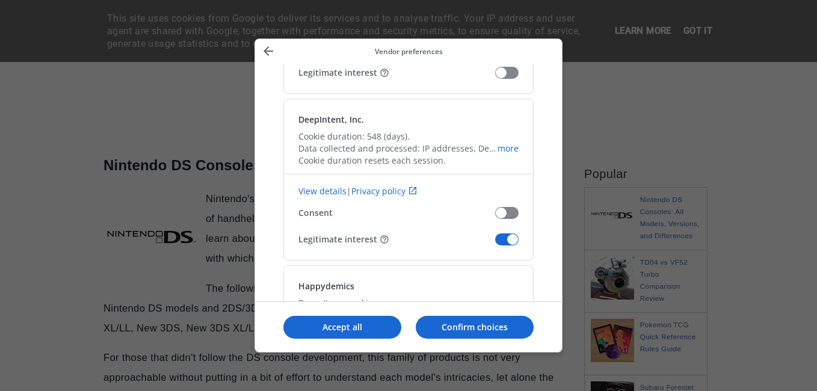
click at [514, 236] on span "Confirm our vendors" at bounding box center [506, 240] width 23 height 12
click at [495, 244] on input "Legitimate interest" at bounding box center [495, 244] width 0 height 0
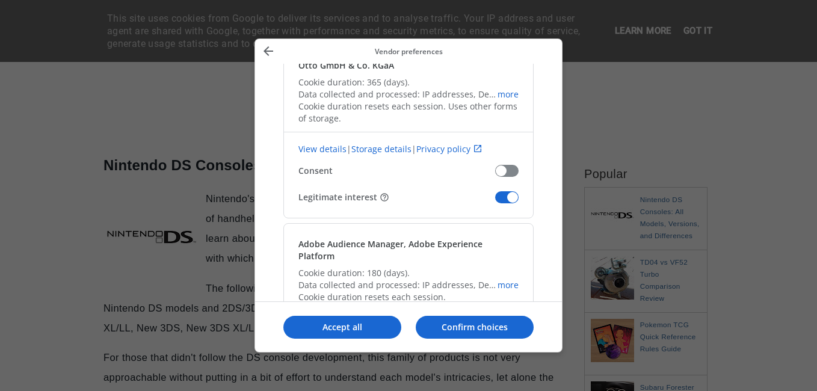
scroll to position [16675, 0]
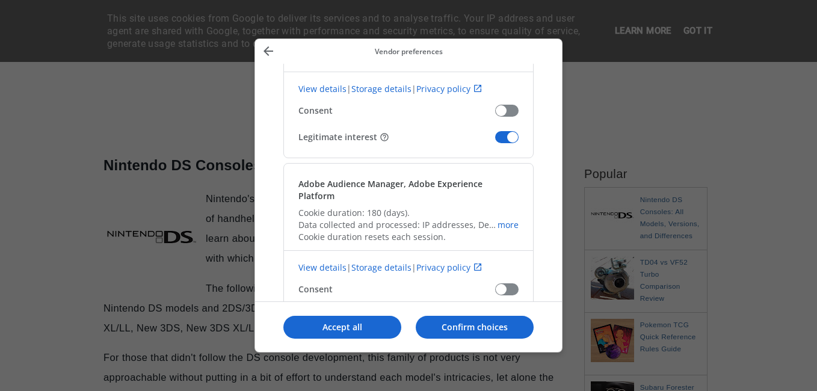
click at [507, 137] on span "Confirm our vendors" at bounding box center [506, 137] width 23 height 12
click at [495, 141] on input "Legitimate interest" at bounding box center [495, 141] width 0 height 0
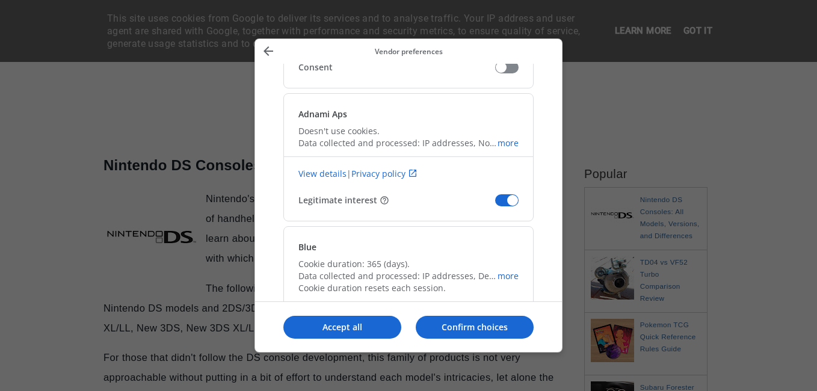
scroll to position [17157, 0]
click at [508, 194] on span "Confirm our vendors" at bounding box center [506, 200] width 23 height 12
click at [495, 204] on input "Legitimate interest" at bounding box center [495, 204] width 0 height 0
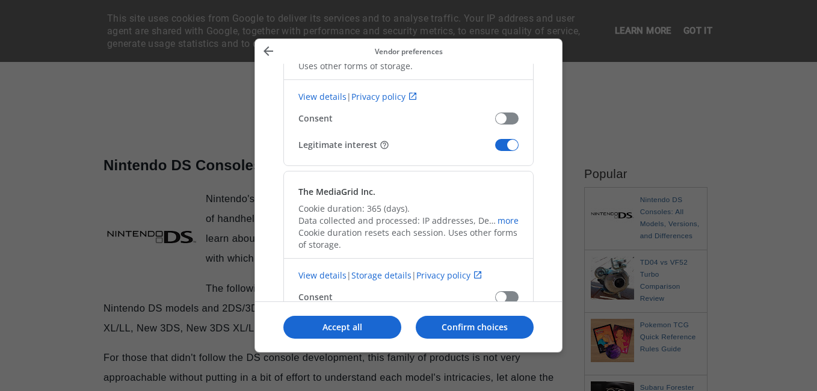
scroll to position [17819, 0]
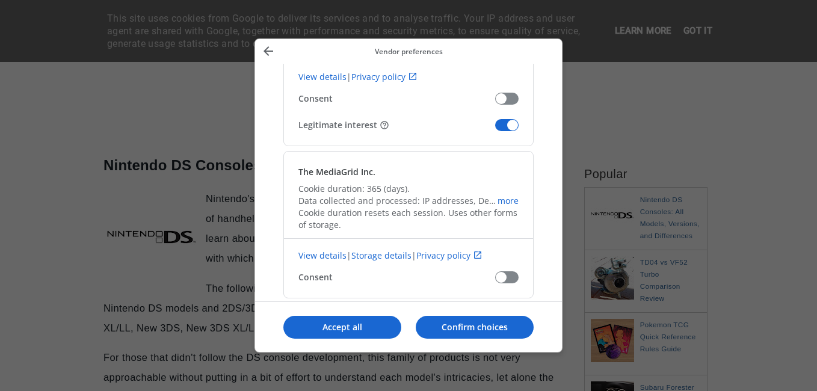
click at [509, 119] on span "Confirm our vendors" at bounding box center [506, 125] width 23 height 12
click at [495, 129] on input "Legitimate interest" at bounding box center [495, 129] width 0 height 0
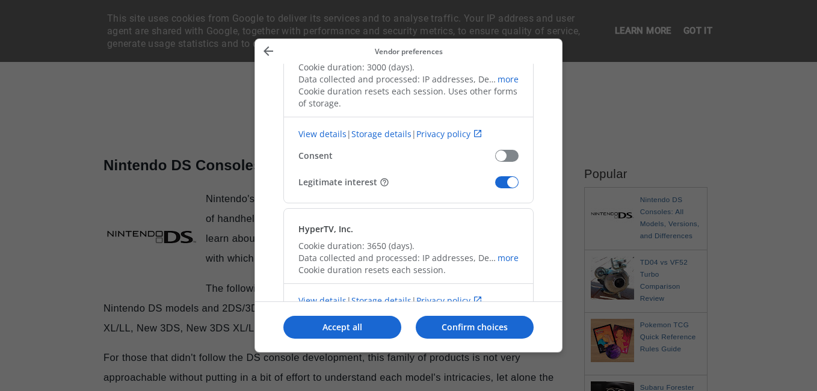
scroll to position [18120, 0]
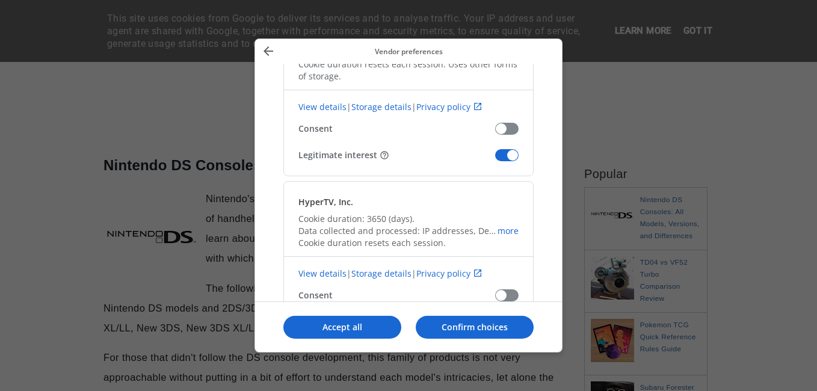
click at [500, 149] on span "Confirm our vendors" at bounding box center [506, 155] width 23 height 12
click at [495, 160] on input "Legitimate interest" at bounding box center [495, 160] width 0 height 0
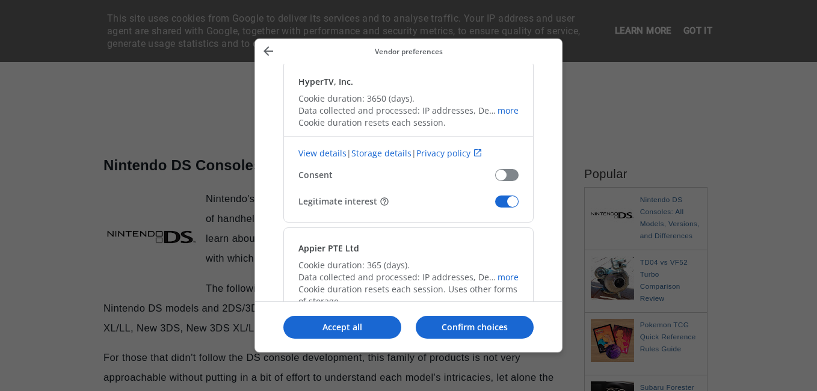
scroll to position [18300, 0]
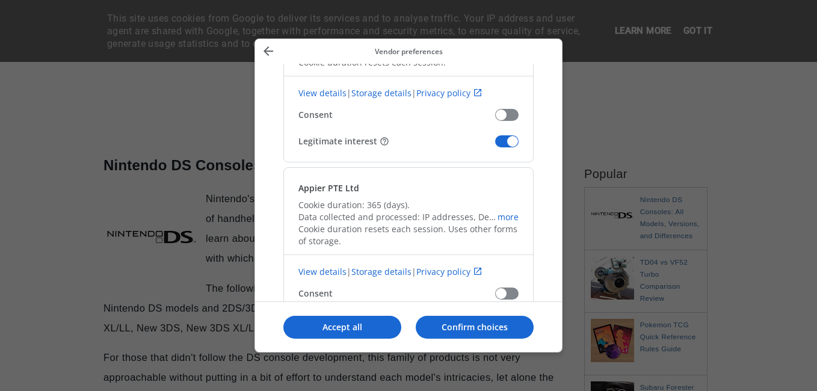
click at [506, 135] on span "Confirm our vendors" at bounding box center [506, 141] width 23 height 12
click at [495, 146] on input "Legitimate interest" at bounding box center [495, 146] width 0 height 0
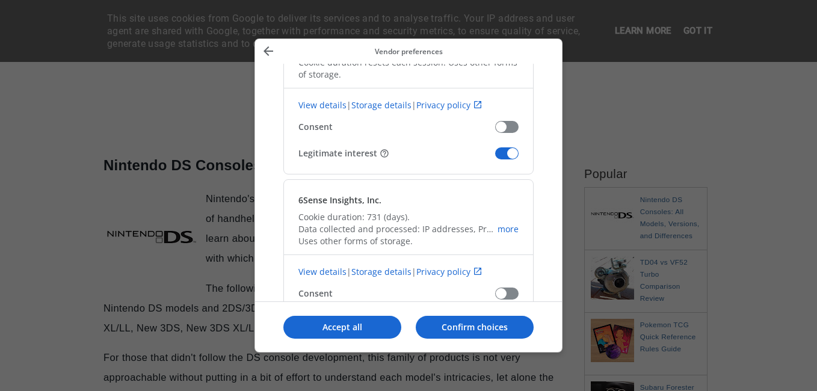
scroll to position [18481, 0]
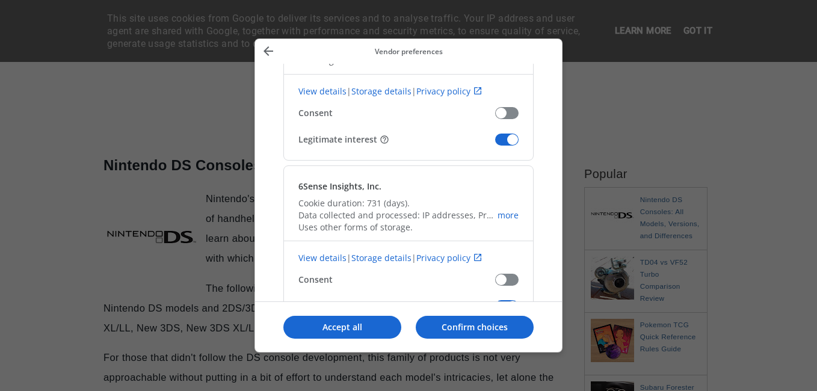
click at [503, 134] on span "Confirm our vendors" at bounding box center [506, 140] width 23 height 12
click at [495, 144] on input "Legitimate interest" at bounding box center [495, 144] width 0 height 0
click at [511, 300] on span "Confirm our vendors" at bounding box center [506, 306] width 23 height 12
click at [495, 311] on input "Legitimate interest" at bounding box center [495, 311] width 0 height 0
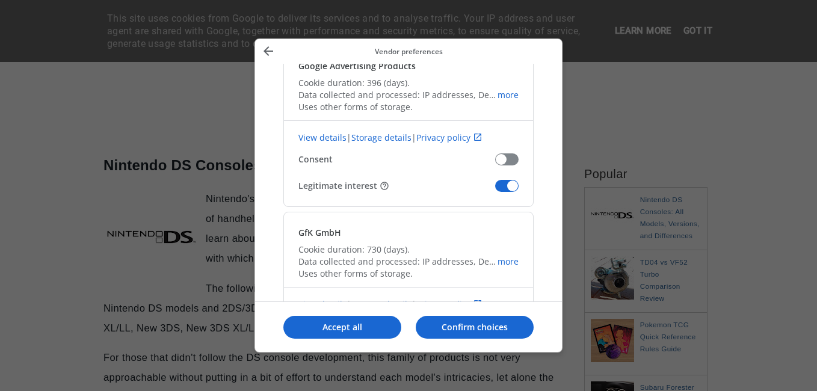
scroll to position [18782, 0]
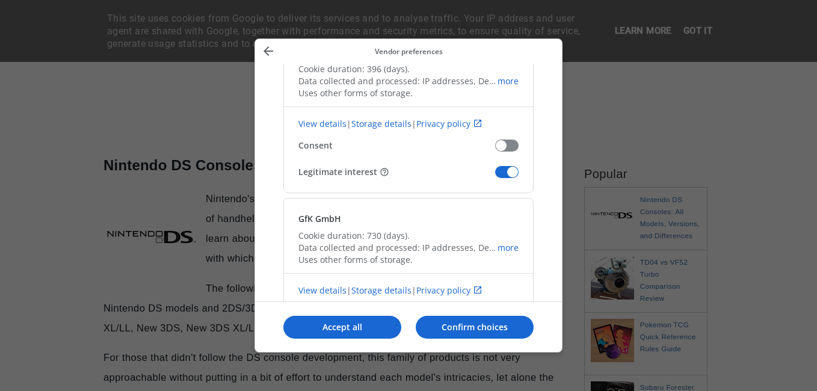
click at [504, 166] on span "Confirm our vendors" at bounding box center [506, 172] width 23 height 12
click at [495, 176] on input "Legitimate interest" at bounding box center [495, 176] width 0 height 0
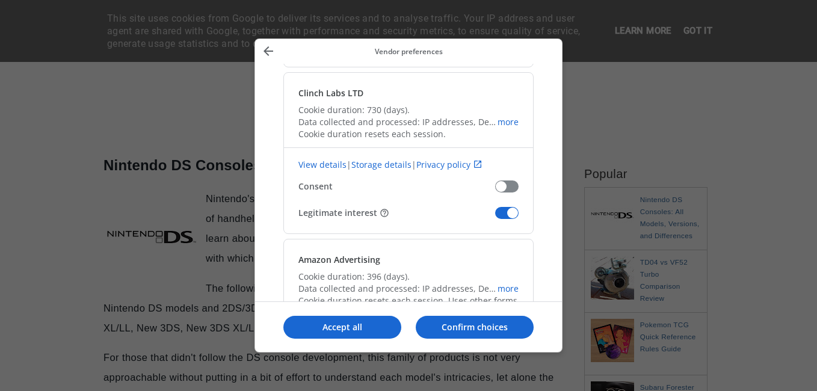
scroll to position [19083, 0]
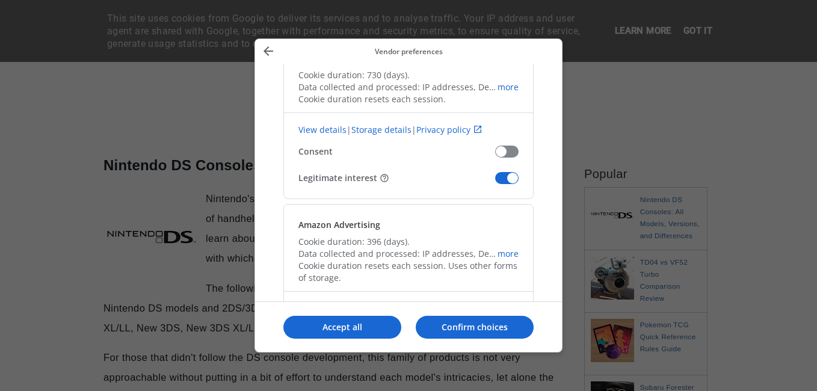
click at [507, 172] on span "Confirm our vendors" at bounding box center [506, 178] width 23 height 12
click at [495, 182] on input "Legitimate interest" at bounding box center [495, 182] width 0 height 0
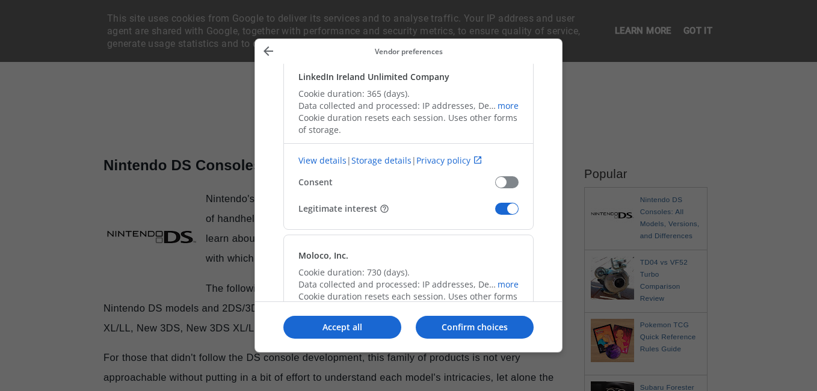
scroll to position [19384, 0]
click at [503, 202] on span "Confirm our vendors" at bounding box center [506, 208] width 23 height 12
click at [495, 213] on input "Legitimate interest" at bounding box center [495, 213] width 0 height 0
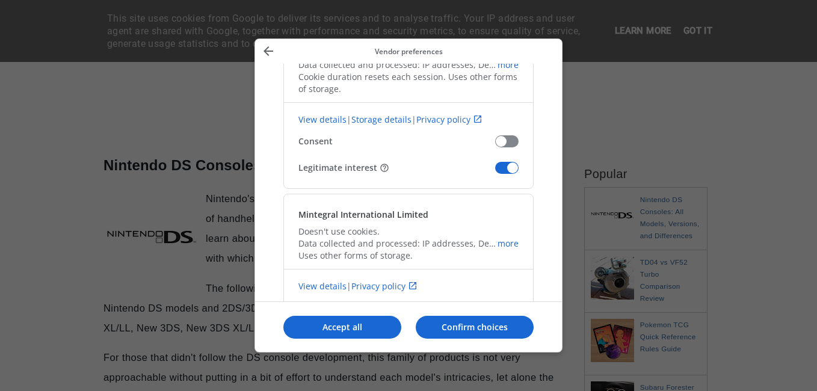
scroll to position [19625, 0]
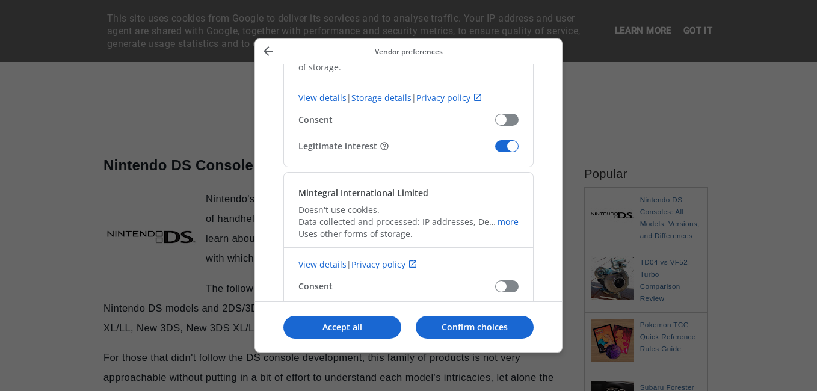
click at [503, 140] on span "Confirm our vendors" at bounding box center [506, 146] width 23 height 12
click at [495, 150] on input "Legitimate interest" at bounding box center [495, 150] width 0 height 0
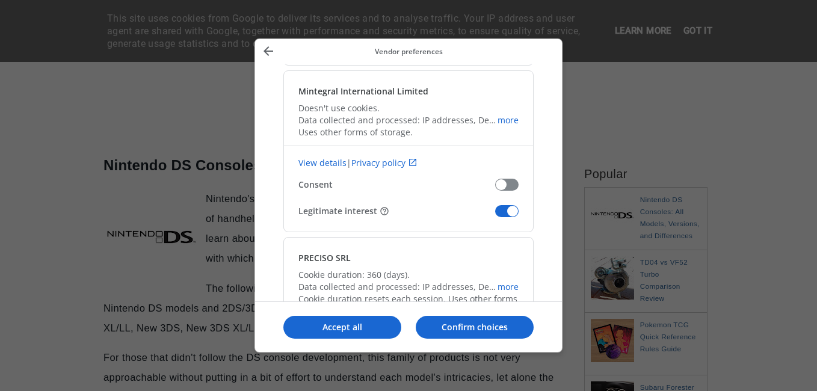
scroll to position [19805, 0]
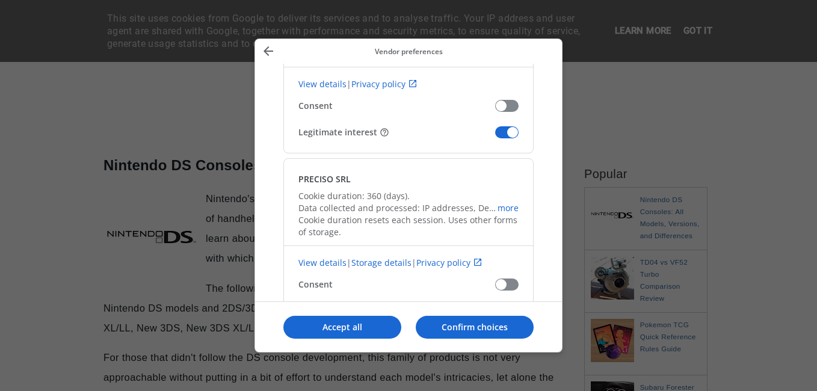
click at [504, 126] on span "Confirm our vendors" at bounding box center [506, 132] width 23 height 12
click at [495, 137] on input "Legitimate interest" at bounding box center [495, 137] width 0 height 0
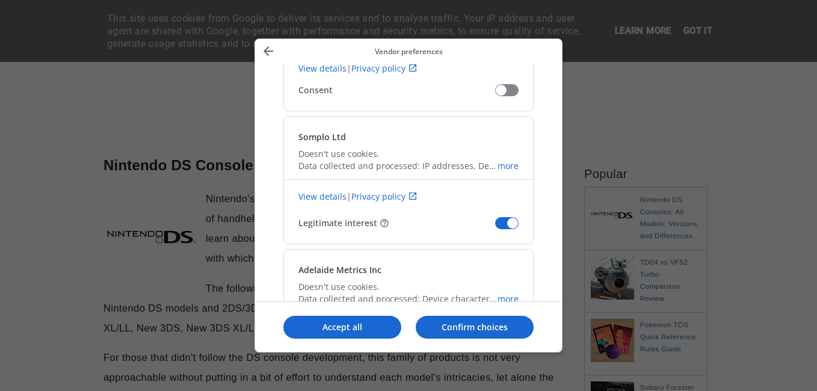
scroll to position [20287, 0]
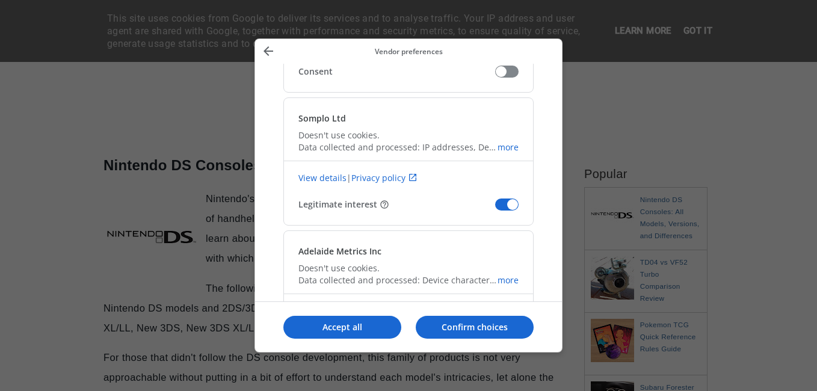
click at [513, 199] on span "Confirm our vendors" at bounding box center [506, 205] width 23 height 12
click at [495, 209] on input "Legitimate interest" at bounding box center [495, 209] width 0 height 0
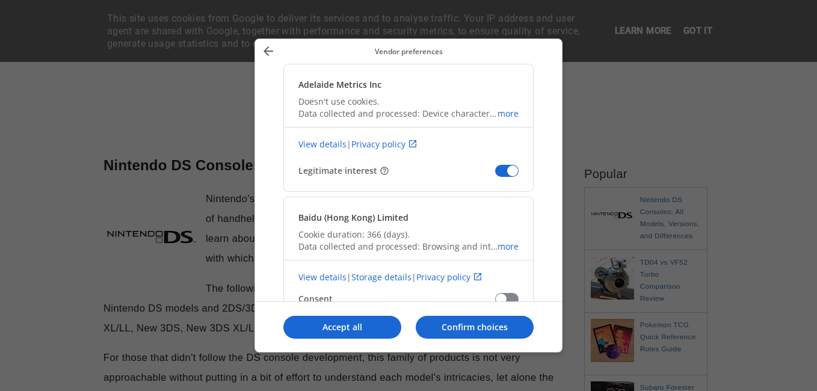
scroll to position [20468, 0]
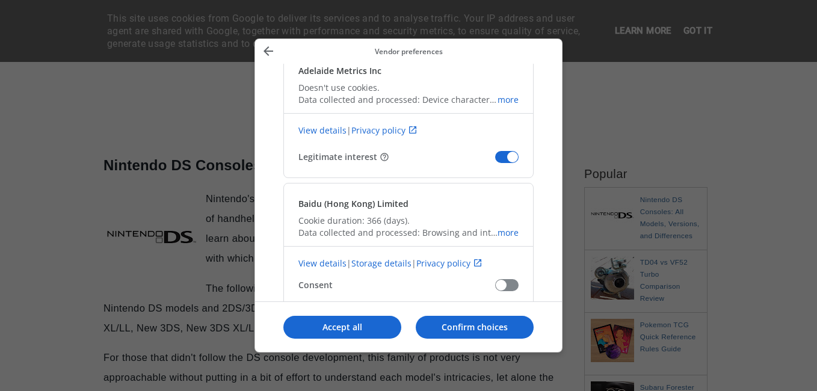
click at [503, 151] on span "Confirm our vendors" at bounding box center [506, 157] width 23 height 12
click at [495, 161] on input "Legitimate interest" at bounding box center [495, 161] width 0 height 0
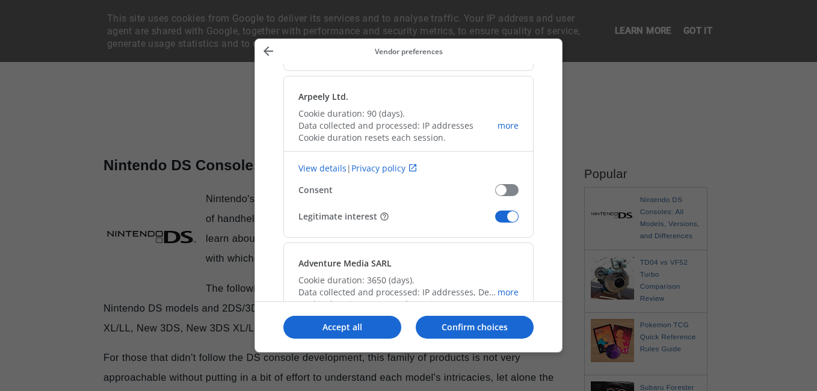
scroll to position [20708, 0]
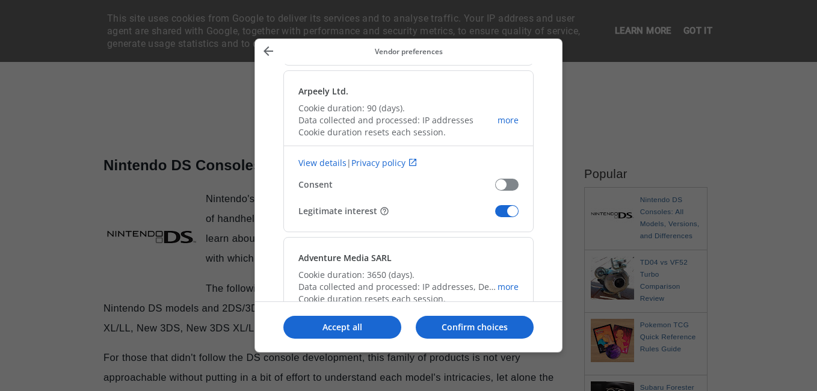
click at [514, 205] on span "Confirm our vendors" at bounding box center [506, 211] width 23 height 12
click at [495, 216] on input "Legitimate interest" at bounding box center [495, 216] width 0 height 0
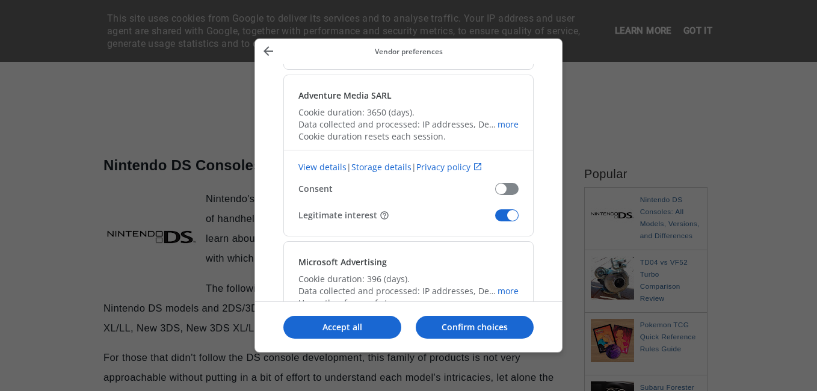
scroll to position [20889, 0]
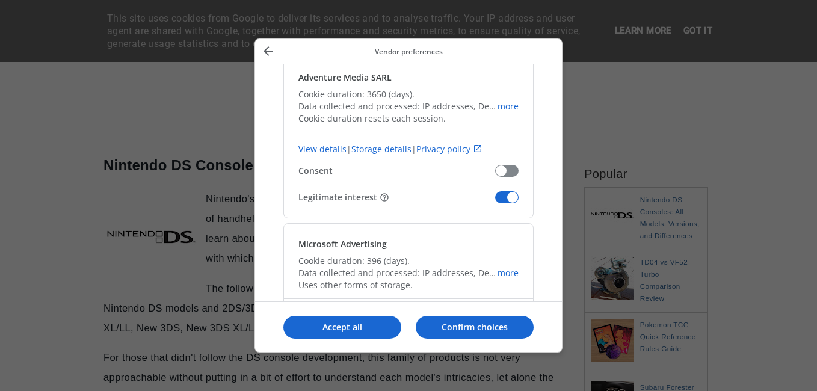
click at [502, 191] on span "Confirm our vendors" at bounding box center [506, 197] width 23 height 12
click at [495, 202] on input "Legitimate interest" at bounding box center [495, 202] width 0 height 0
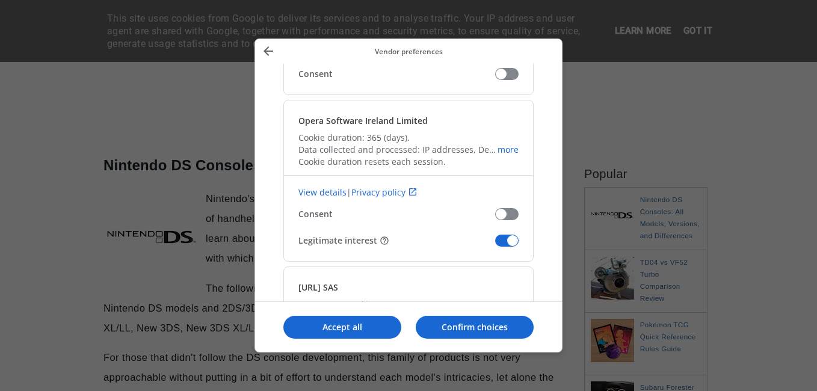
scroll to position [21190, 0]
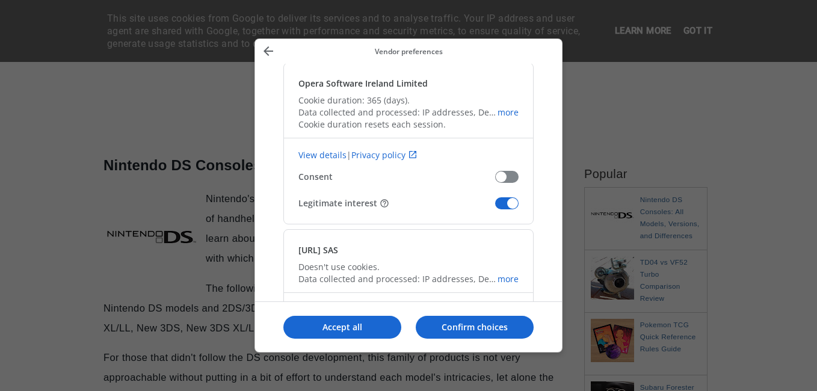
click at [499, 197] on span "Confirm our vendors" at bounding box center [506, 203] width 23 height 12
click at [495, 208] on input "Legitimate interest" at bounding box center [495, 208] width 0 height 0
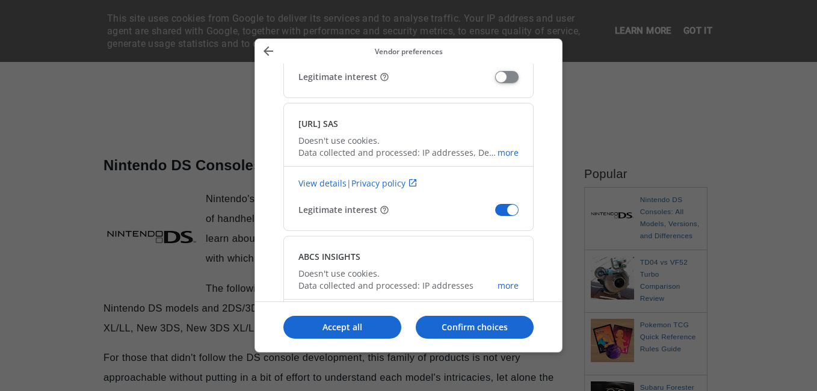
scroll to position [21371, 0]
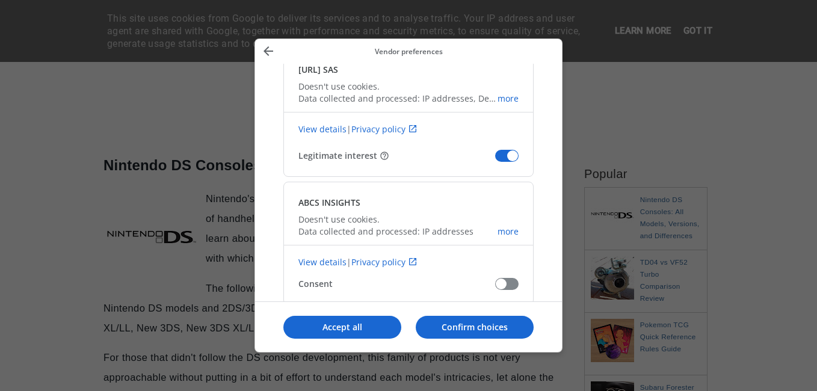
click at [506, 150] on span "Confirm our vendors" at bounding box center [506, 156] width 23 height 12
click at [495, 160] on input "Legitimate interest" at bounding box center [495, 160] width 0 height 0
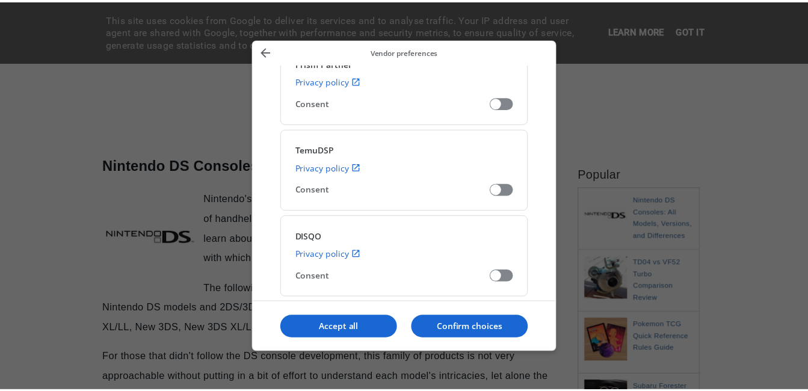
scroll to position [27492, 0]
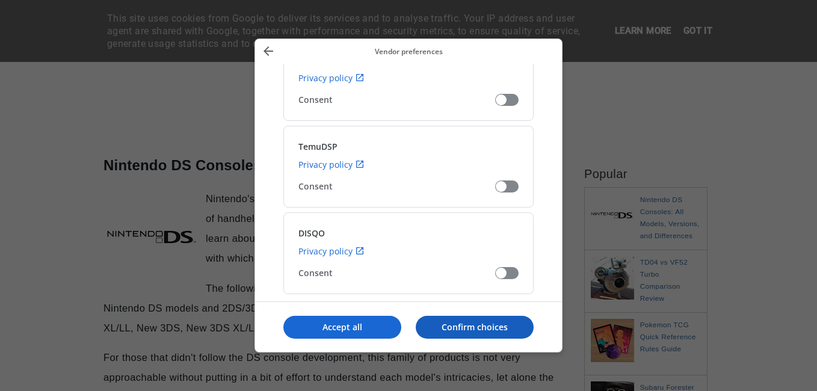
click at [458, 324] on p "Confirm choices" at bounding box center [475, 327] width 118 height 12
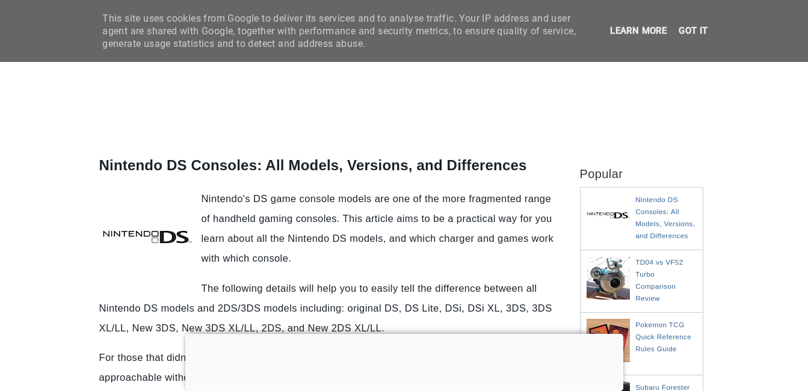
click at [326, 250] on p "Nintendo's DS game console models are one of the more fragmented range of handh…" at bounding box center [329, 228] width 460 height 79
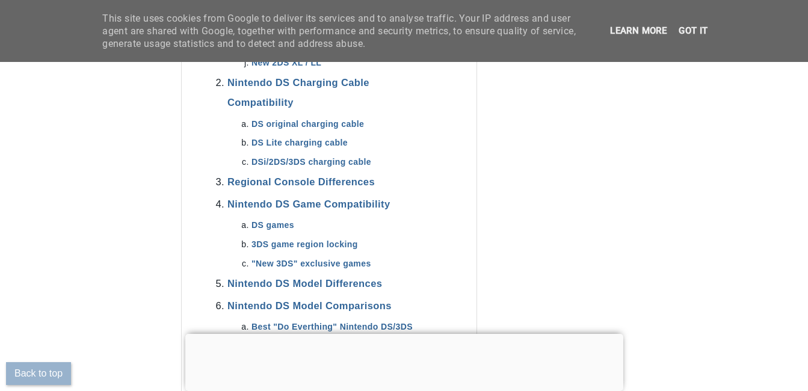
scroll to position [783, 0]
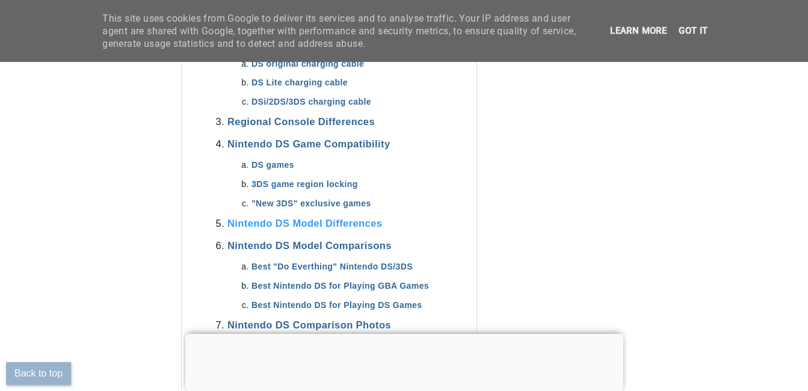
click at [373, 225] on link "Nintendo DS Model Differences" at bounding box center [305, 223] width 155 height 11
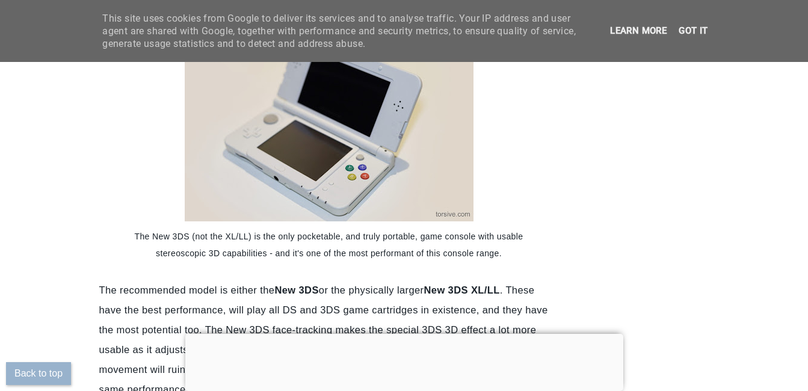
scroll to position [13205, 0]
